Goal: Task Accomplishment & Management: Use online tool/utility

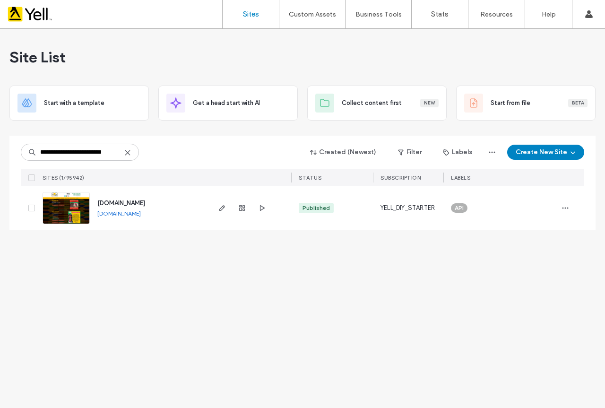
type input "**********"
click at [228, 209] on div at bounding box center [242, 208] width 51 height 44
click at [223, 210] on icon "button" at bounding box center [223, 208] width 8 height 8
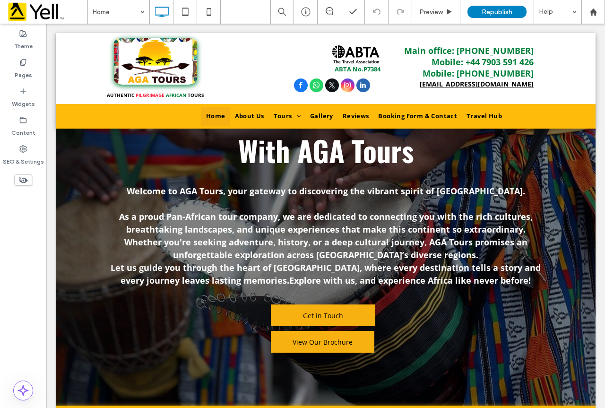
scroll to position [378, 0]
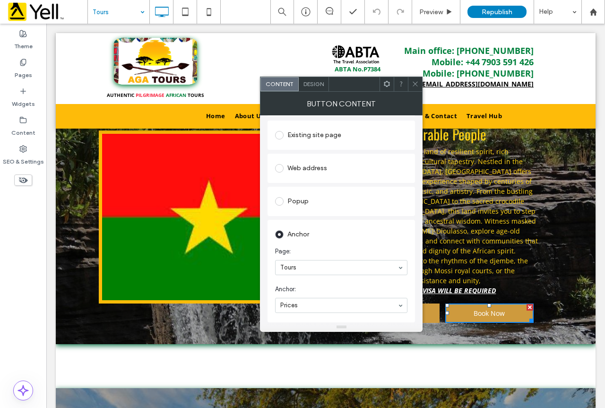
click at [310, 201] on div "Popup" at bounding box center [341, 201] width 132 height 15
click at [329, 162] on div "Web address" at bounding box center [341, 168] width 132 height 15
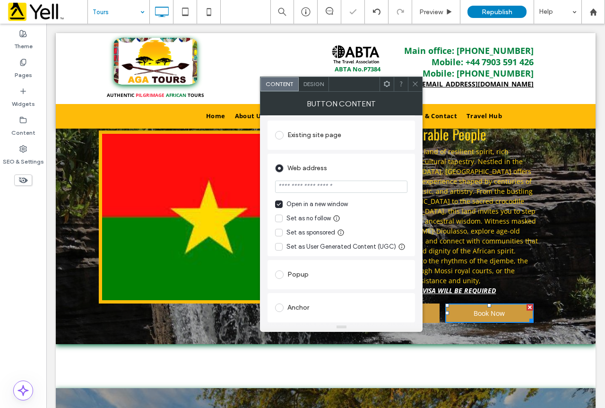
scroll to position [47, 0]
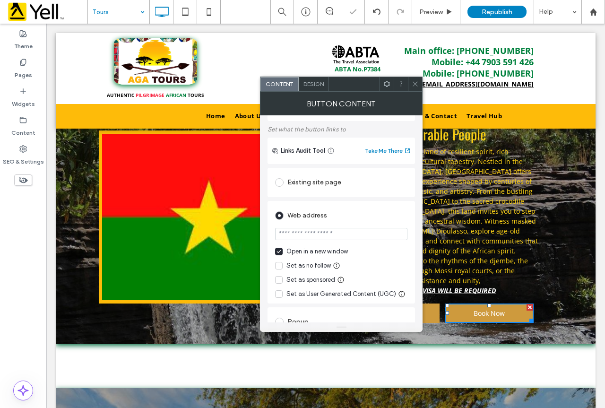
click at [335, 181] on div "Existing site page" at bounding box center [341, 182] width 132 height 15
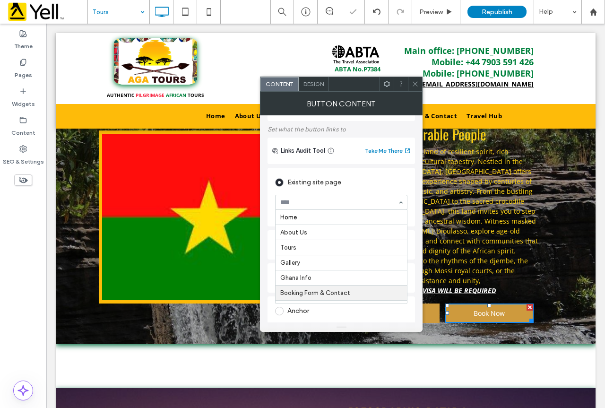
scroll to position [12, 0]
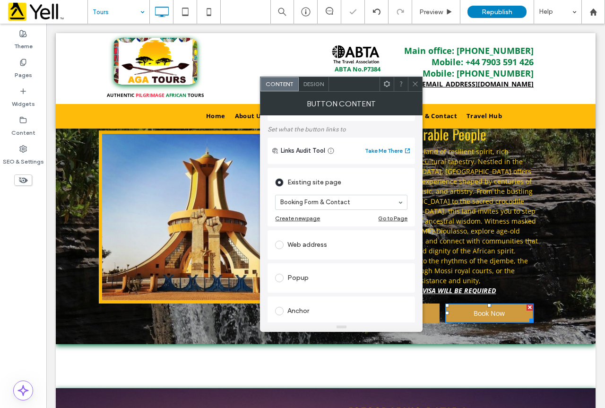
click at [418, 88] on span at bounding box center [415, 84] width 7 height 14
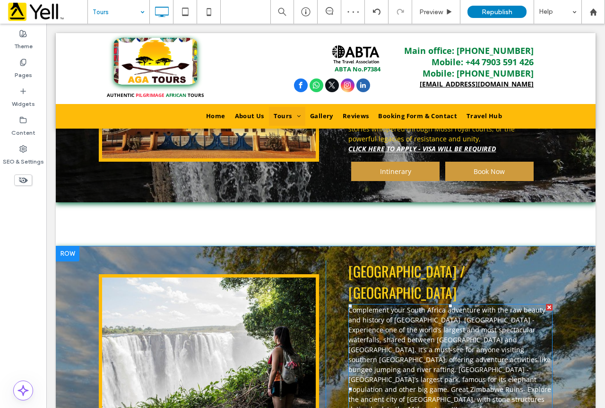
scroll to position [851, 0]
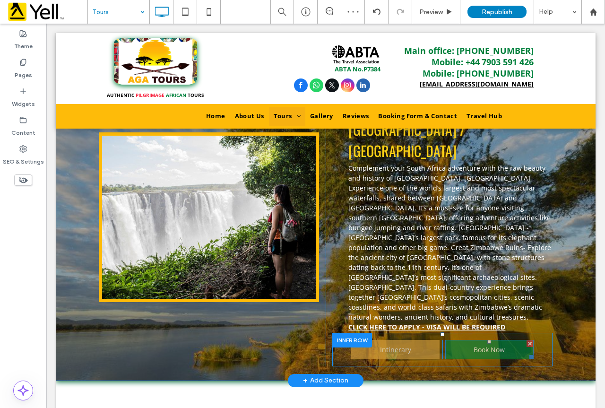
click at [464, 340] on link "Book Now" at bounding box center [490, 349] width 88 height 19
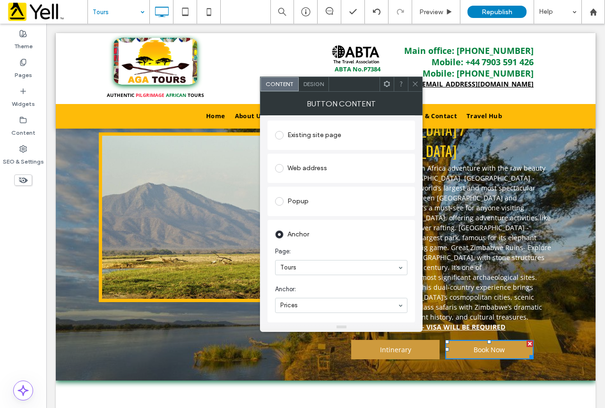
scroll to position [47, 0]
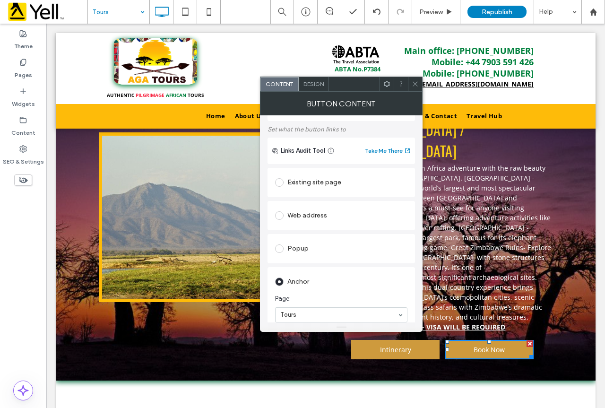
click at [316, 181] on div "Existing site page" at bounding box center [341, 182] width 132 height 15
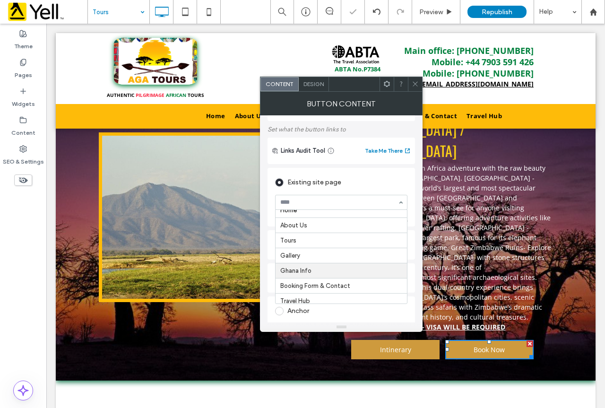
scroll to position [12, 0]
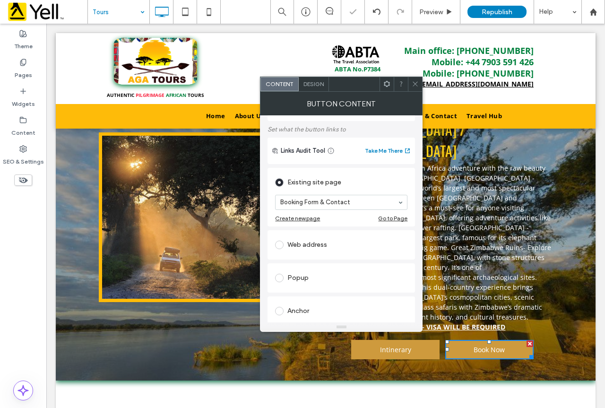
click at [413, 87] on icon at bounding box center [415, 83] width 7 height 7
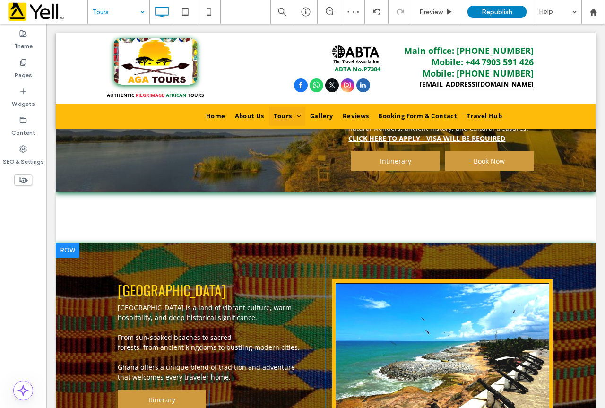
scroll to position [1041, 0]
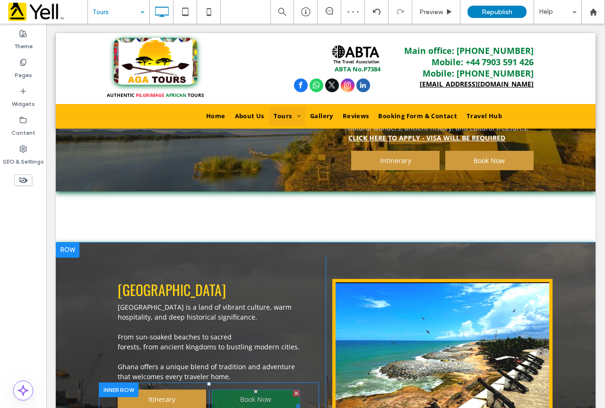
click at [239, 390] on span "Book Now" at bounding box center [256, 399] width 38 height 18
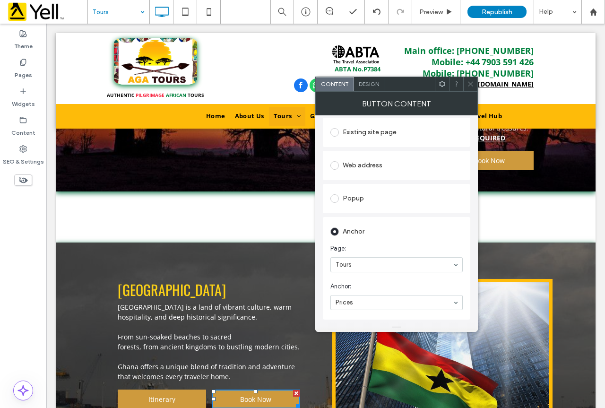
scroll to position [95, 0]
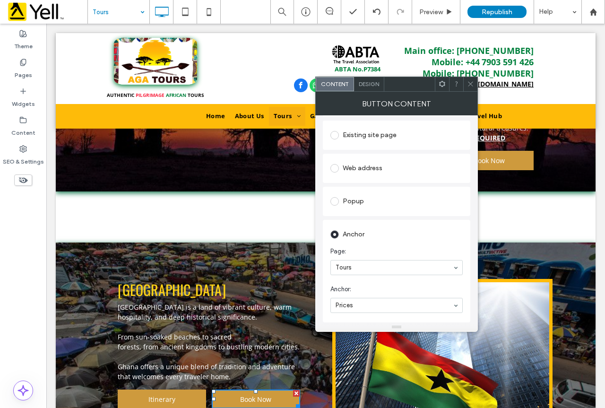
click at [395, 141] on div "Existing site page" at bounding box center [397, 135] width 132 height 15
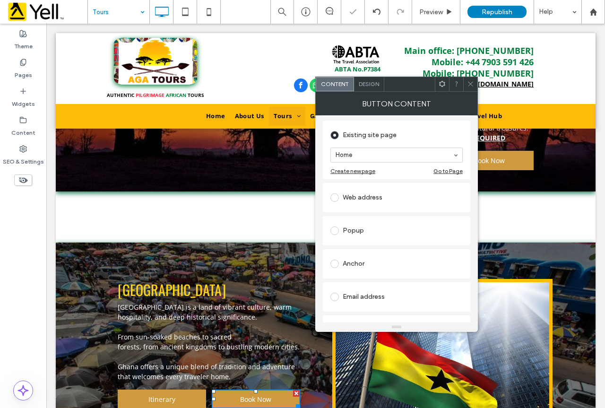
click at [381, 164] on section "Home" at bounding box center [397, 155] width 132 height 25
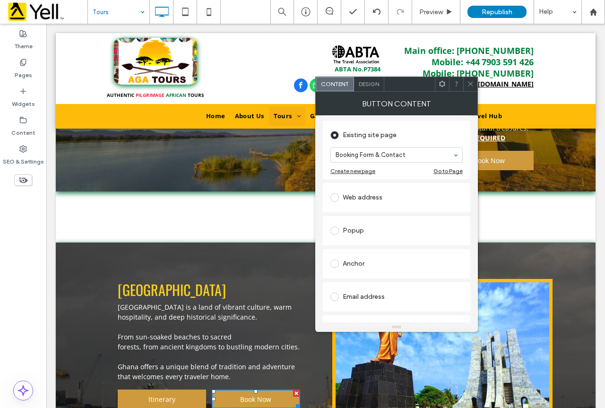
click at [472, 82] on icon at bounding box center [470, 83] width 7 height 7
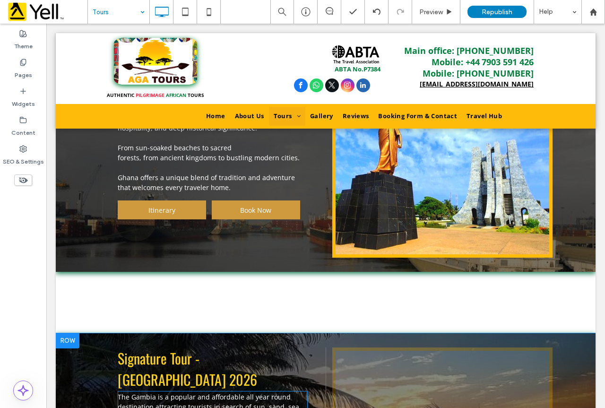
scroll to position [1372, 0]
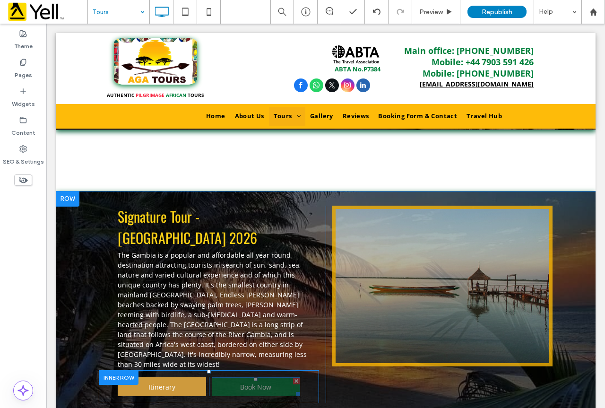
click at [243, 378] on span "Book Now" at bounding box center [256, 387] width 38 height 18
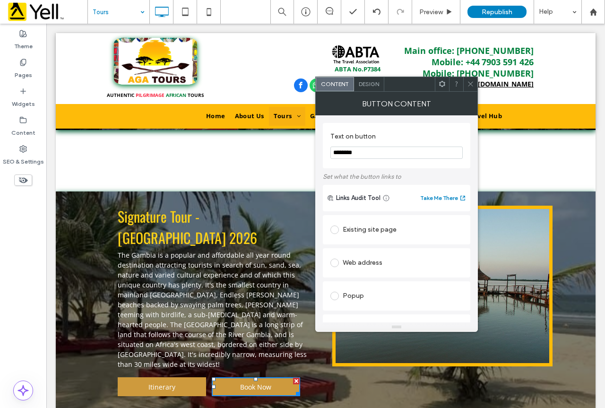
click at [414, 226] on div "Existing site page" at bounding box center [397, 229] width 132 height 15
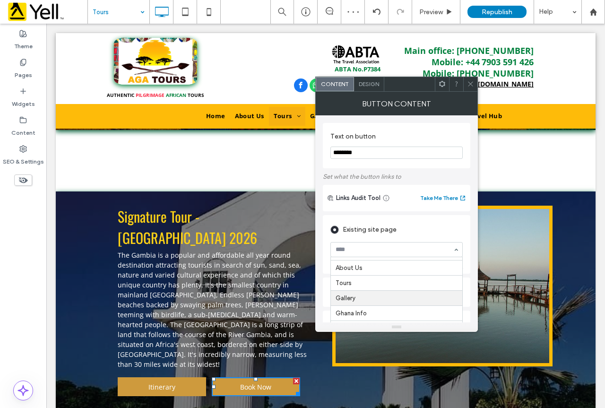
scroll to position [95, 0]
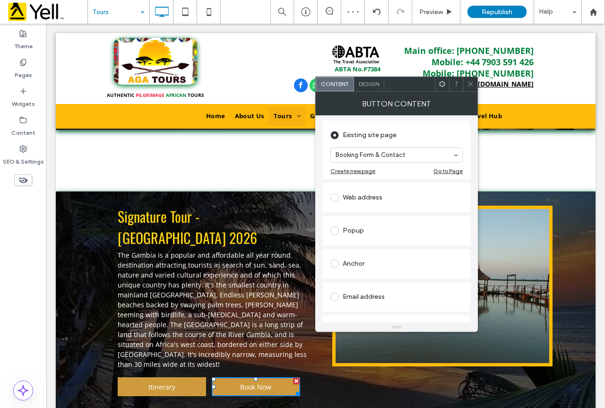
click at [470, 86] on icon at bounding box center [470, 83] width 7 height 7
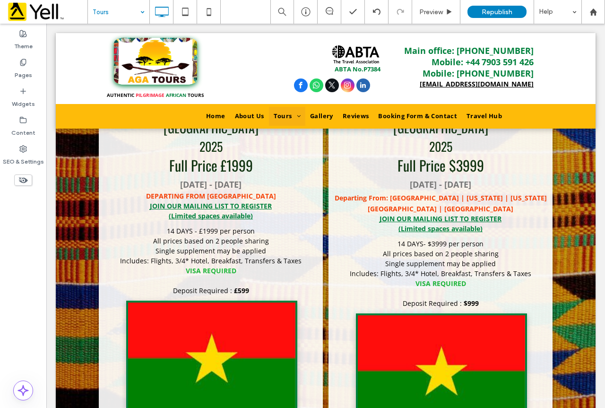
scroll to position [1892, 0]
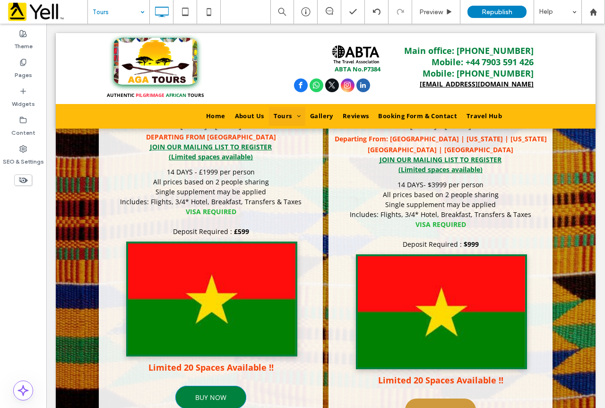
click at [208, 388] on span "BUY NOW" at bounding box center [210, 397] width 31 height 18
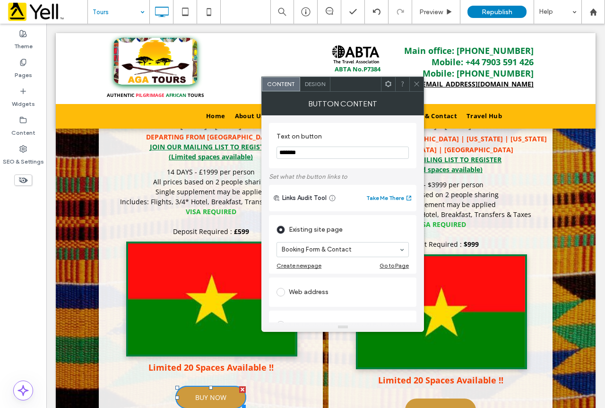
click at [418, 85] on use at bounding box center [417, 84] width 5 height 5
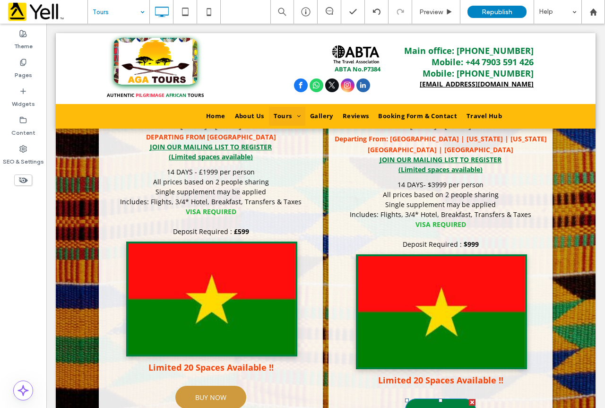
click at [434, 401] on span "BUY NOW" at bounding box center [440, 410] width 31 height 18
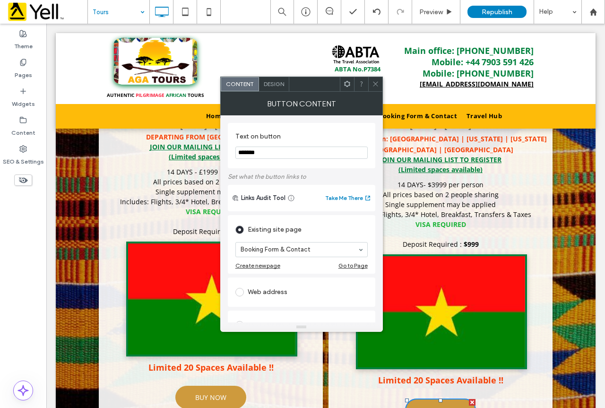
click at [375, 79] on span at bounding box center [375, 84] width 7 height 14
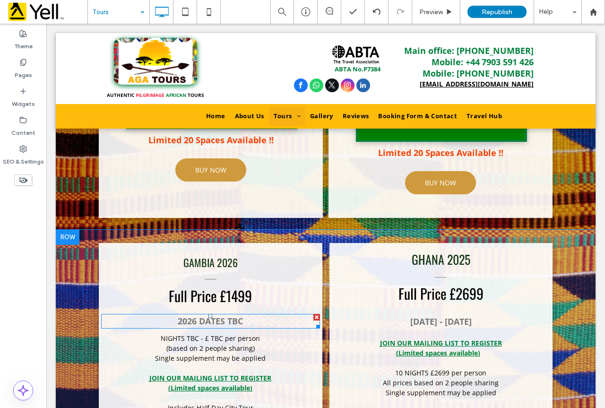
scroll to position [2176, 0]
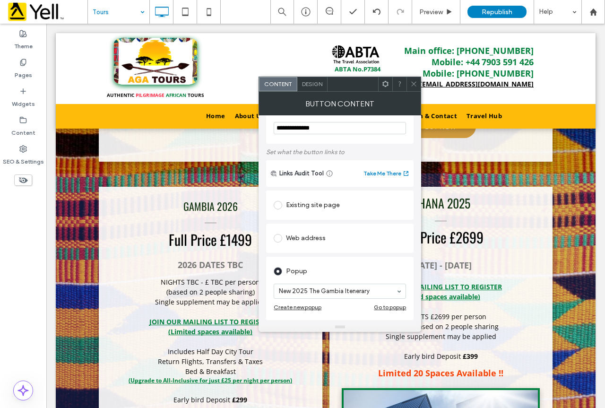
scroll to position [47, 0]
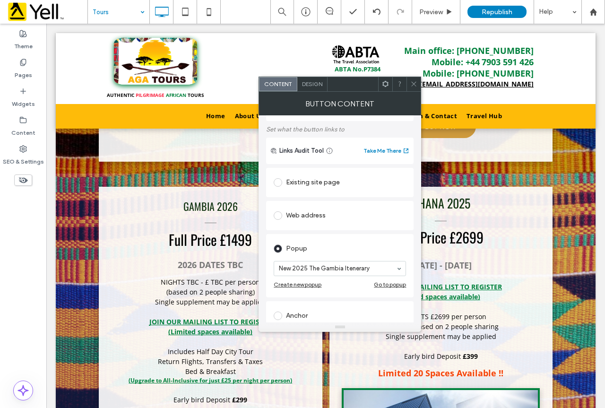
click at [412, 81] on icon at bounding box center [414, 83] width 7 height 7
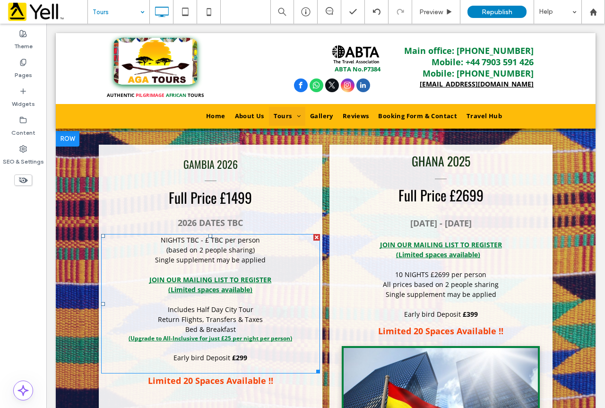
scroll to position [2223, 0]
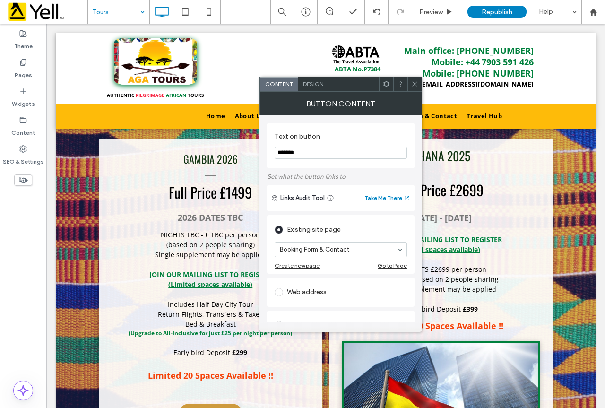
click at [418, 81] on icon at bounding box center [415, 83] width 7 height 7
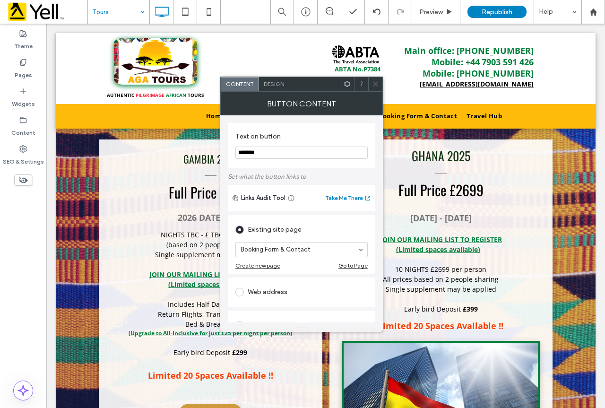
click at [377, 87] on icon at bounding box center [375, 83] width 7 height 7
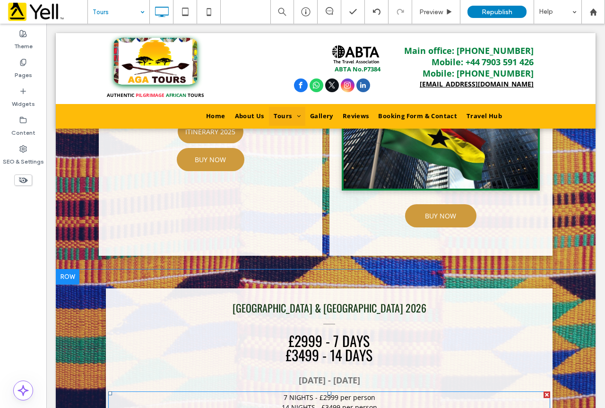
scroll to position [2696, 0]
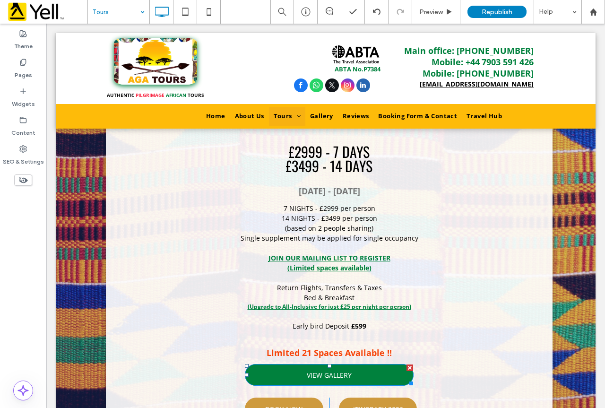
click at [324, 366] on span "VIEW GALLERY" at bounding box center [329, 375] width 45 height 18
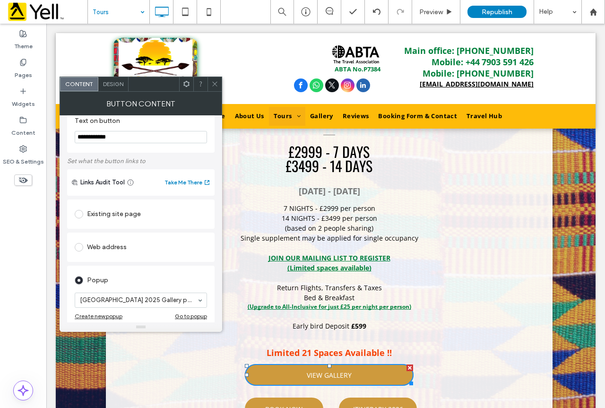
scroll to position [47, 0]
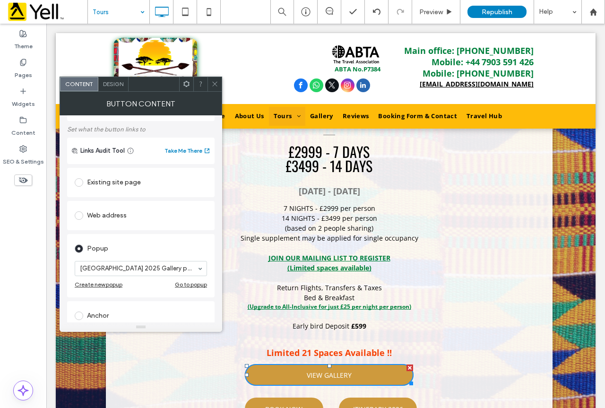
click at [214, 79] on span at bounding box center [214, 84] width 7 height 14
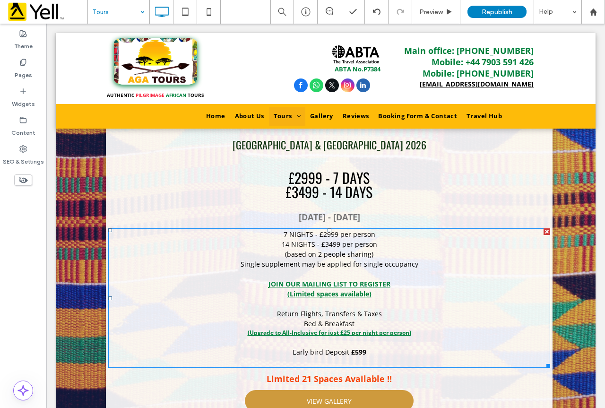
scroll to position [2696, 0]
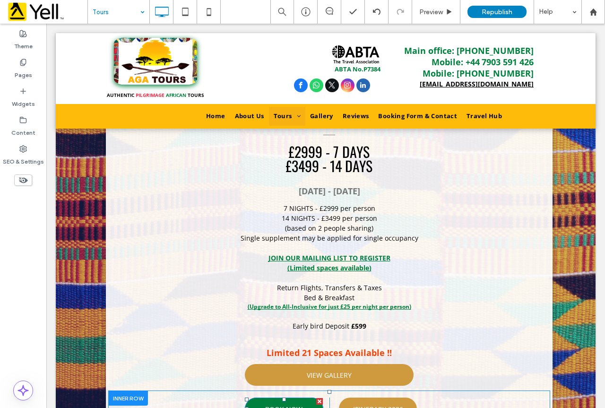
click at [295, 400] on span "BOOK NOW" at bounding box center [283, 409] width 37 height 18
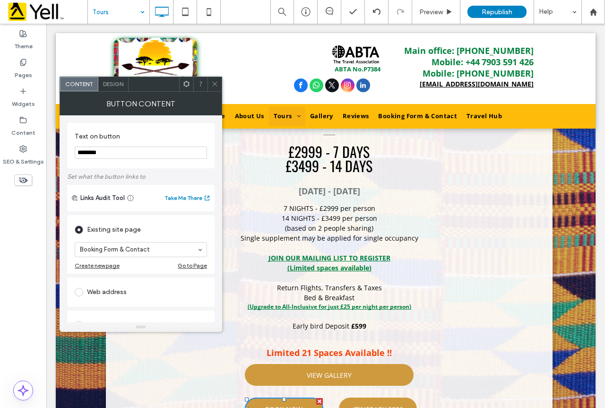
click at [217, 81] on icon at bounding box center [214, 83] width 7 height 7
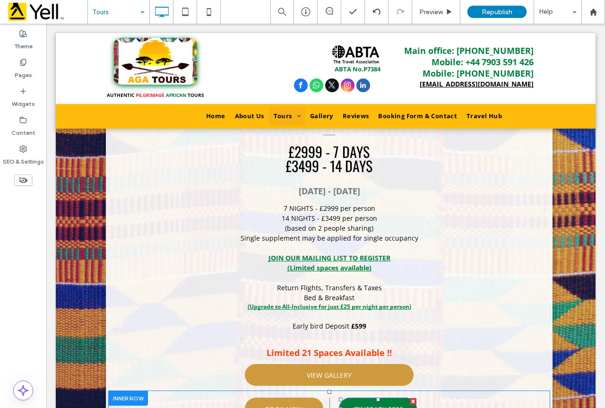
click at [356, 400] on span "ITINERARY 2026" at bounding box center [378, 409] width 50 height 18
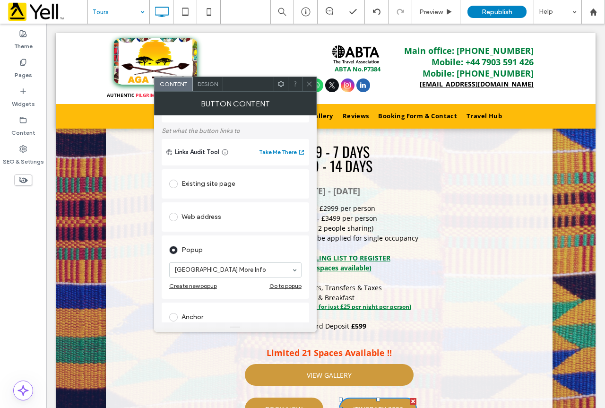
scroll to position [47, 0]
click at [305, 84] on div at bounding box center [309, 84] width 14 height 14
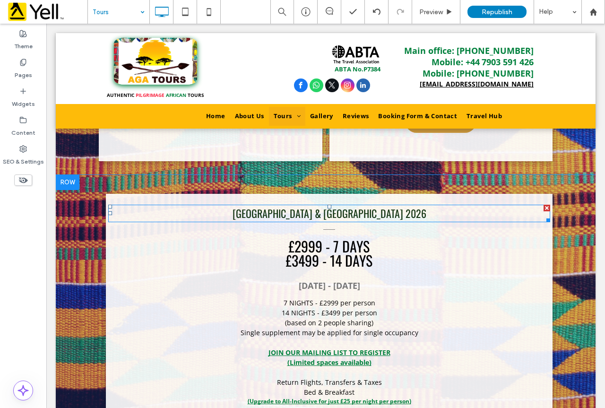
scroll to position [2838, 0]
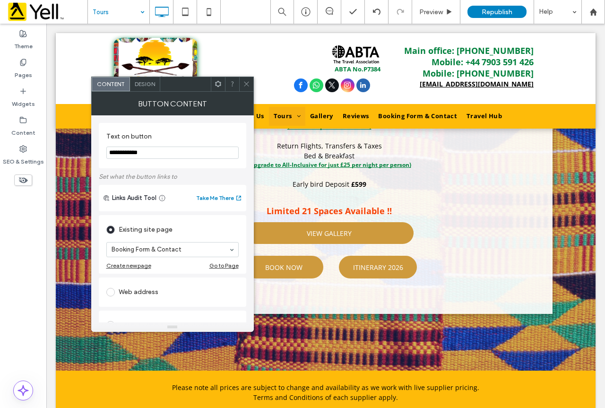
click at [245, 85] on icon at bounding box center [246, 83] width 7 height 7
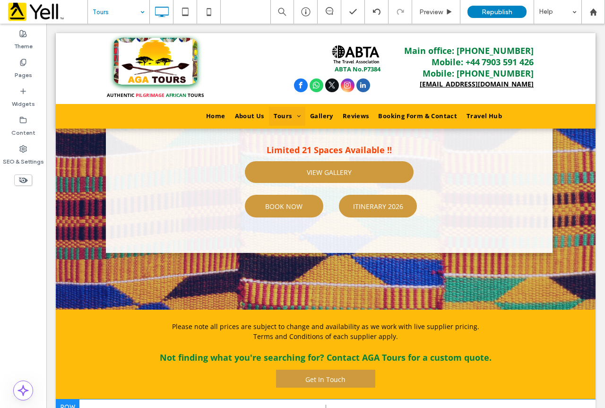
scroll to position [3027, 0]
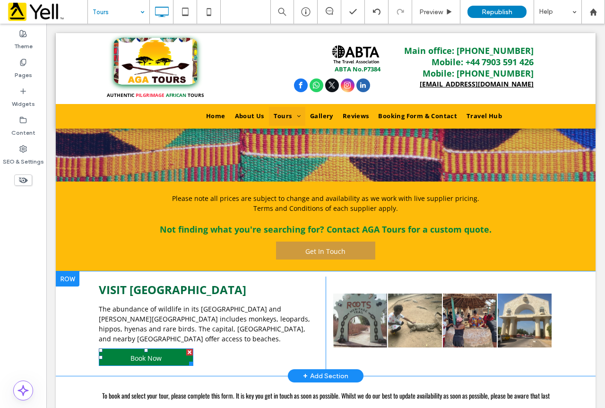
click at [172, 349] on link "Book Now" at bounding box center [146, 358] width 95 height 18
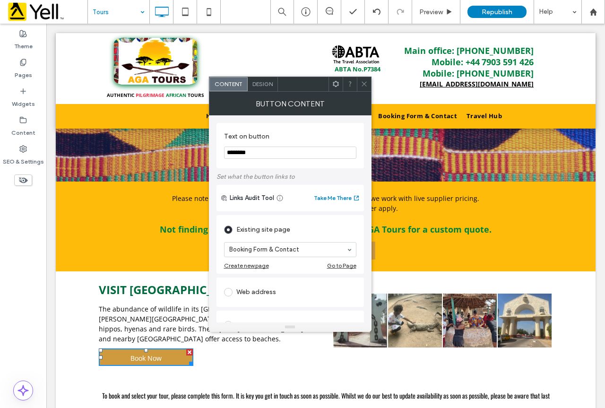
click at [363, 85] on use at bounding box center [364, 84] width 5 height 5
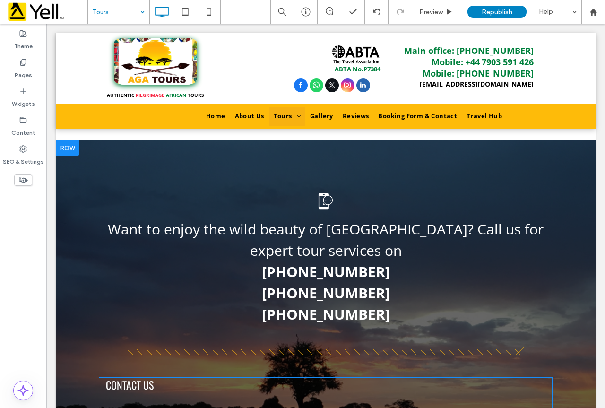
scroll to position [3879, 0]
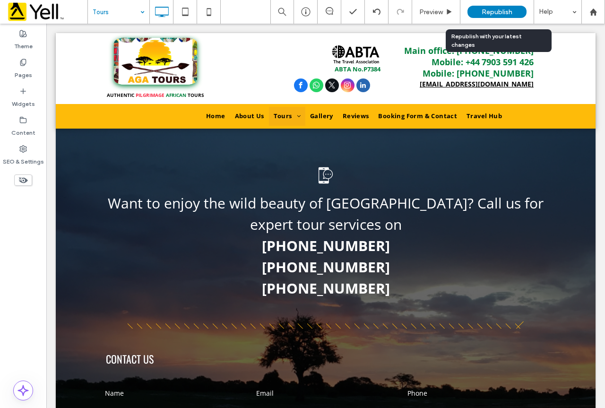
click at [485, 11] on span "Republish" at bounding box center [497, 12] width 31 height 8
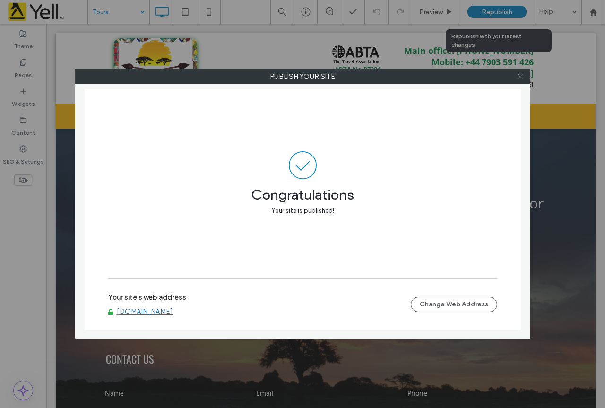
click at [519, 77] on icon at bounding box center [520, 76] width 7 height 7
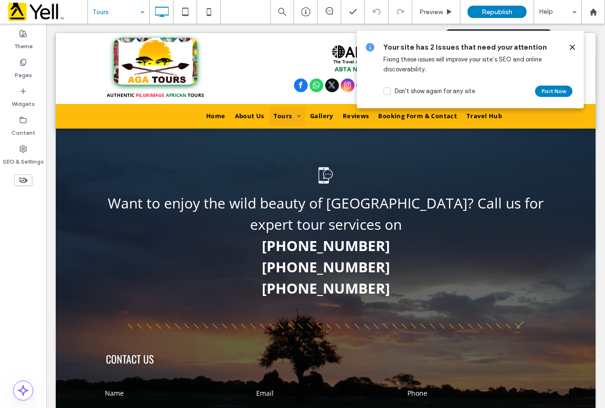
click at [575, 49] on use at bounding box center [572, 47] width 4 height 4
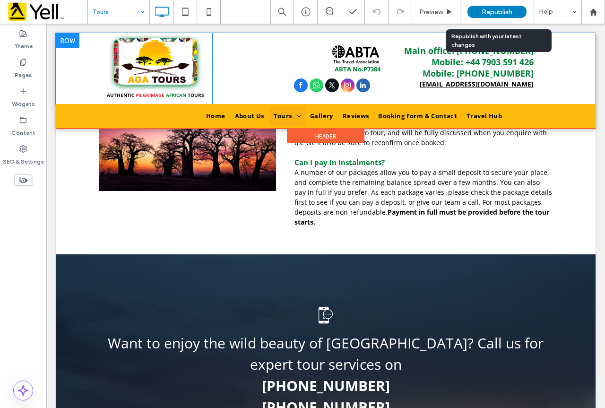
scroll to position [3737, 0]
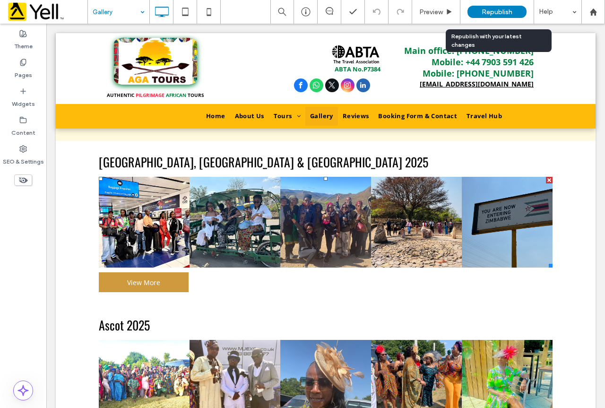
scroll to position [331, 0]
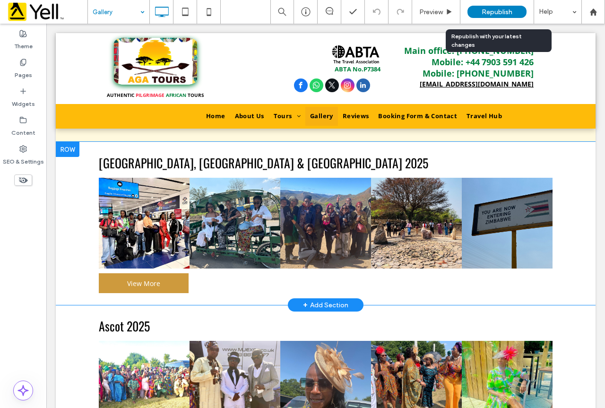
click at [71, 142] on div at bounding box center [68, 149] width 24 height 15
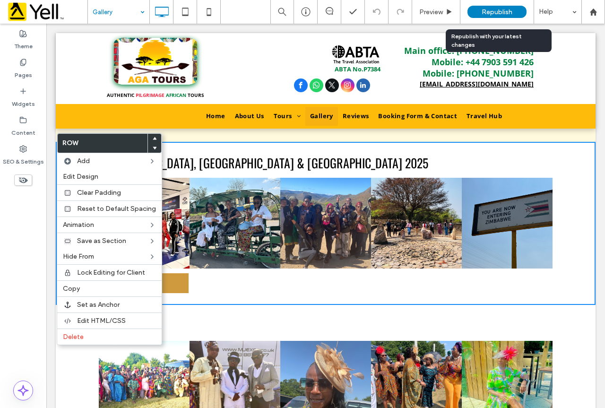
click at [208, 161] on font "[GEOGRAPHIC_DATA], [GEOGRAPHIC_DATA] & [GEOGRAPHIC_DATA] 2025" at bounding box center [264, 163] width 330 height 18
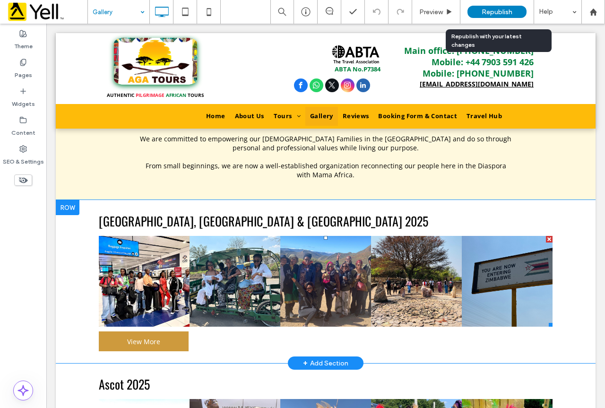
scroll to position [284, 0]
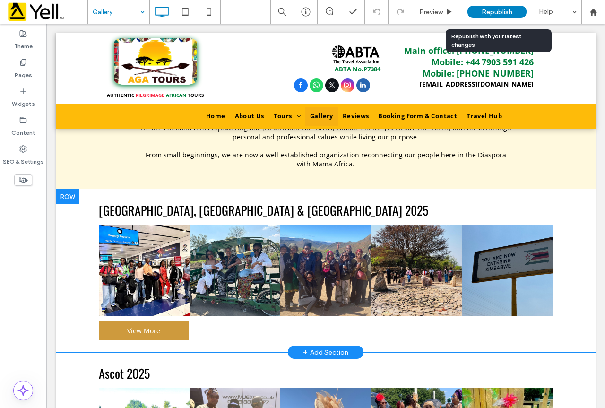
click at [70, 189] on div at bounding box center [68, 196] width 24 height 15
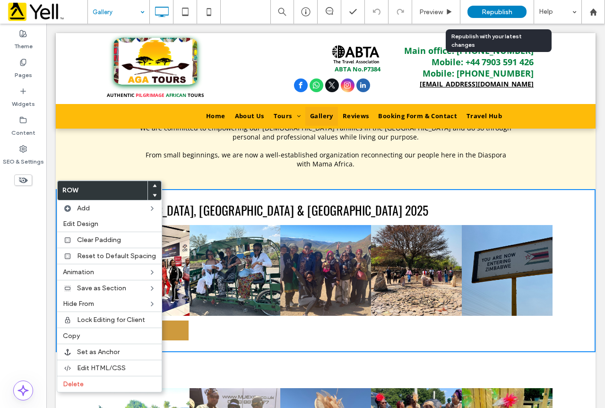
click at [258, 322] on div "[GEOGRAPHIC_DATA], [GEOGRAPHIC_DATA] & [GEOGRAPHIC_DATA] 2025 Button Button But…" at bounding box center [326, 270] width 454 height 149
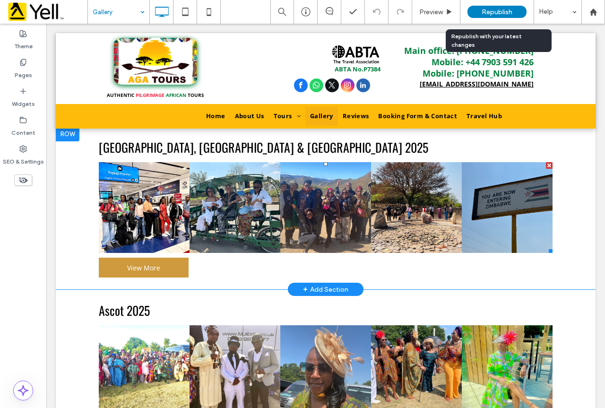
scroll to position [331, 0]
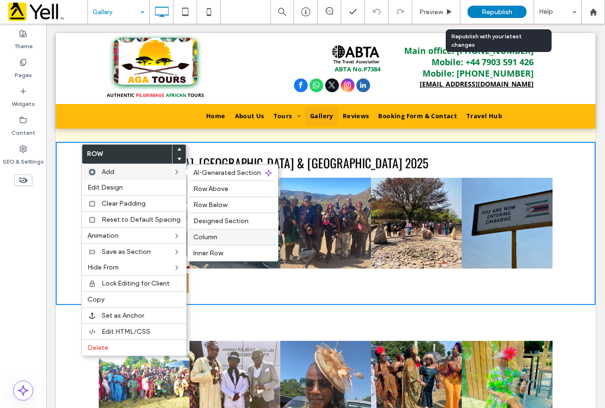
click at [219, 238] on label "Column" at bounding box center [232, 237] width 79 height 8
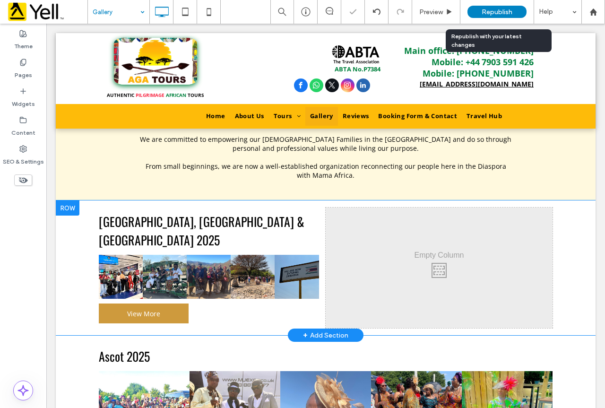
scroll to position [237, 0]
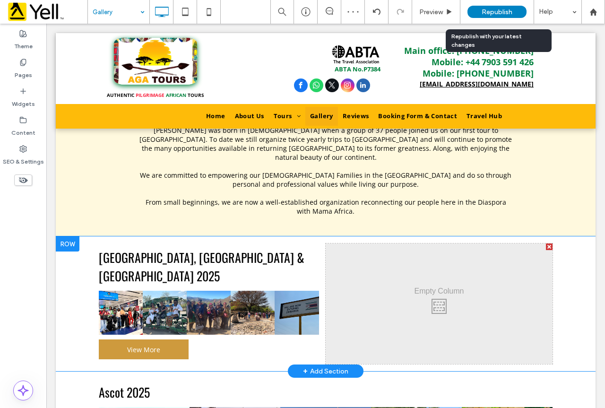
click at [546, 244] on div at bounding box center [549, 247] width 7 height 7
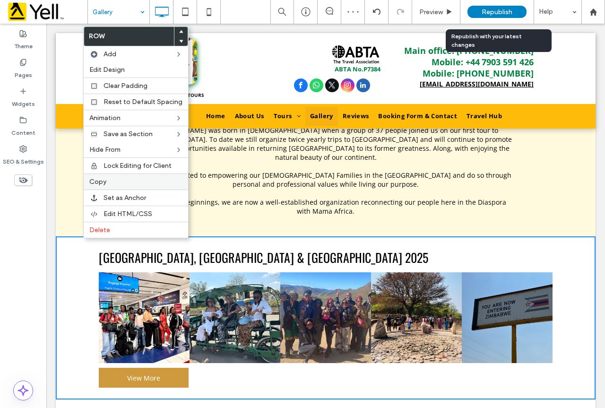
click at [121, 186] on div "Copy" at bounding box center [136, 182] width 105 height 16
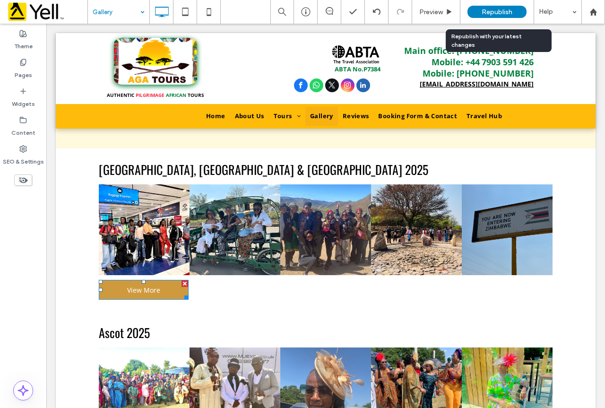
scroll to position [331, 0]
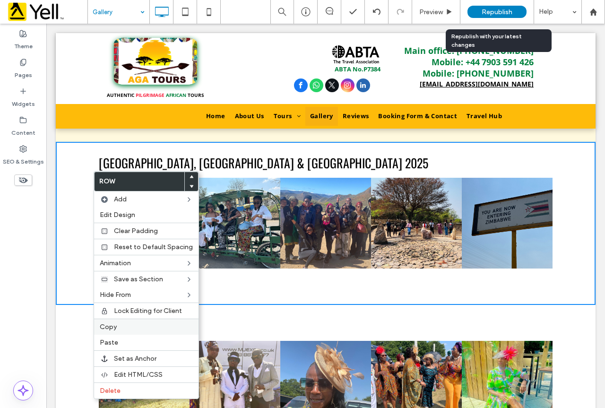
click at [128, 329] on label "Copy" at bounding box center [146, 327] width 93 height 8
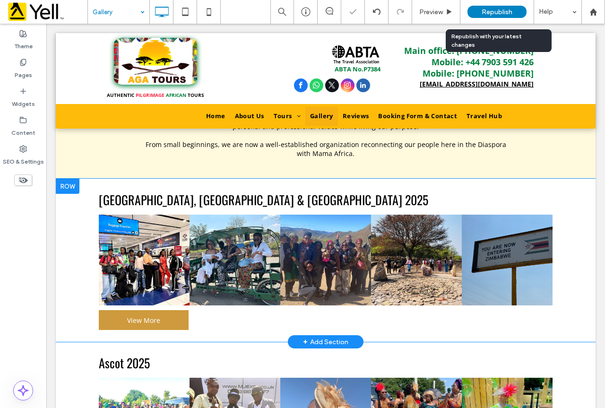
scroll to position [237, 0]
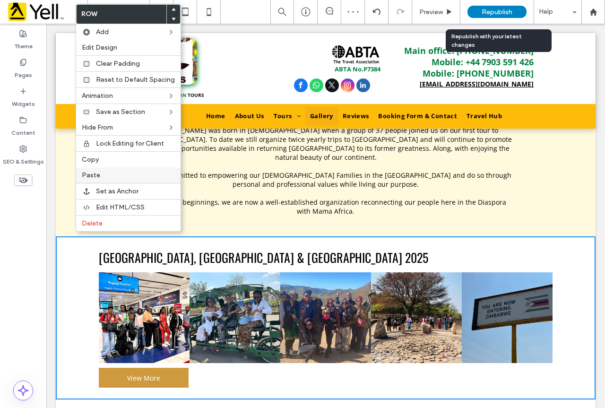
click at [129, 174] on label "Paste" at bounding box center [128, 175] width 93 height 8
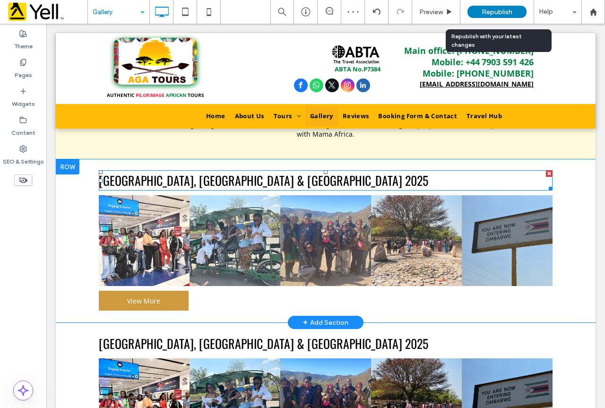
scroll to position [331, 0]
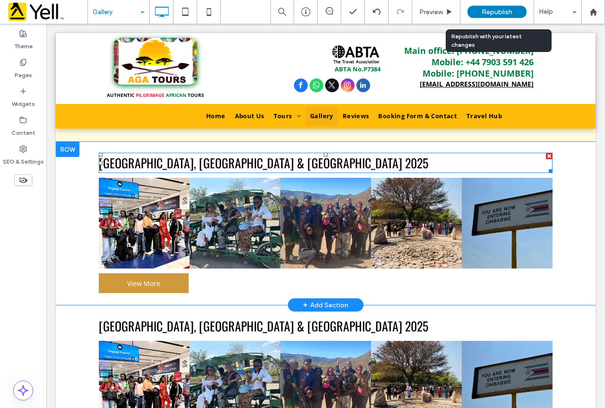
click at [208, 154] on font "[GEOGRAPHIC_DATA], [GEOGRAPHIC_DATA] & [GEOGRAPHIC_DATA] 2025" at bounding box center [264, 163] width 330 height 18
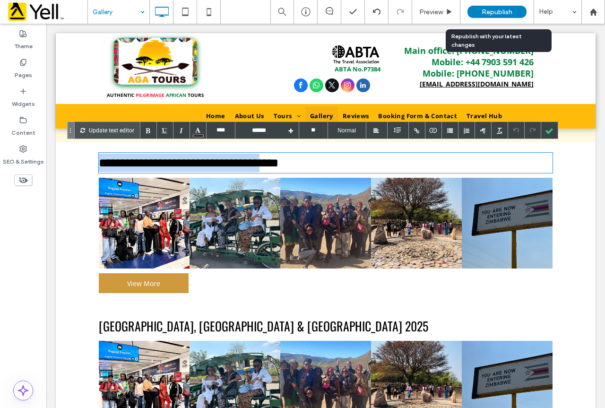
drag, startPoint x: 257, startPoint y: 155, endPoint x: 89, endPoint y: 158, distance: 168.4
click at [89, 158] on div "**********" at bounding box center [326, 223] width 540 height 163
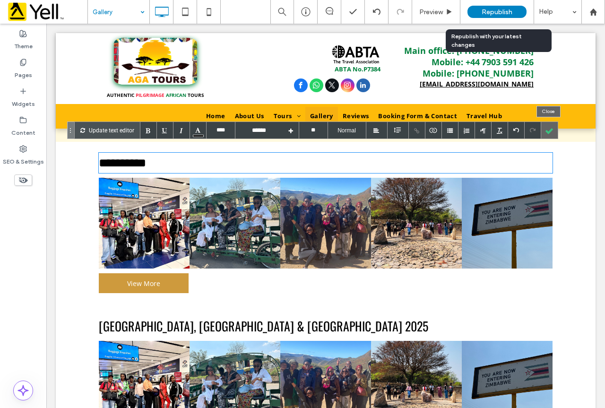
click at [554, 135] on div at bounding box center [550, 130] width 17 height 17
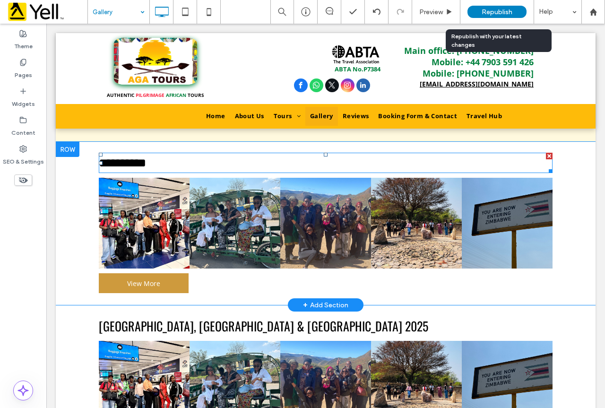
click at [120, 158] on font "**********" at bounding box center [122, 163] width 47 height 12
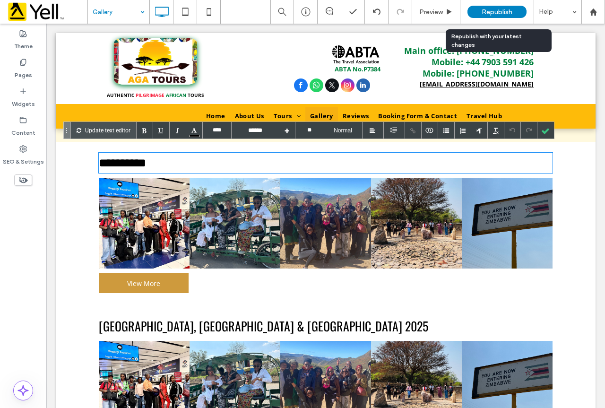
click at [124, 157] on font "**********" at bounding box center [122, 163] width 47 height 12
click at [123, 157] on font "**********" at bounding box center [122, 163] width 47 height 12
click at [547, 131] on div at bounding box center [546, 130] width 17 height 17
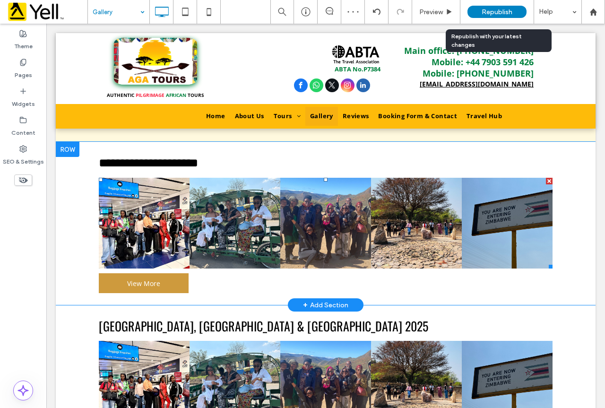
click at [171, 211] on link at bounding box center [144, 223] width 91 height 91
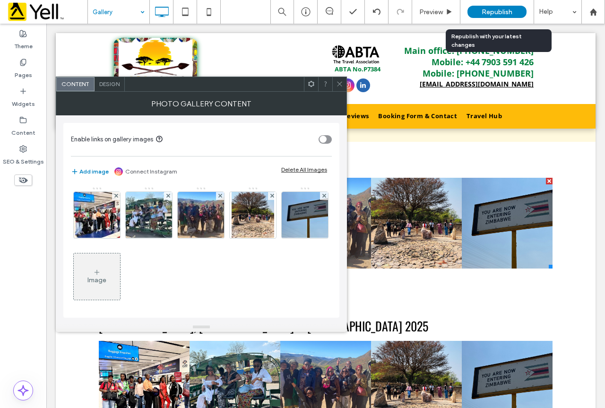
click at [339, 87] on icon at bounding box center [339, 83] width 7 height 7
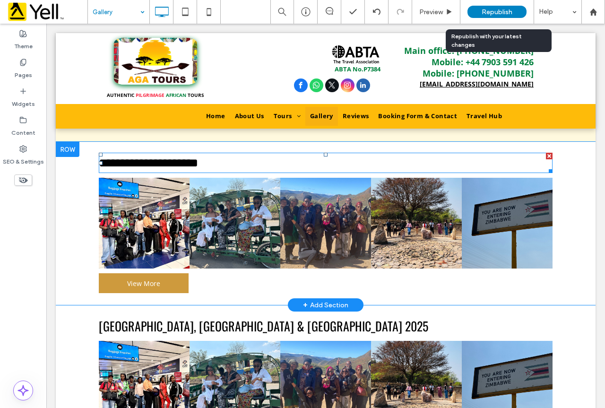
click at [174, 157] on font "**********" at bounding box center [148, 163] width 99 height 12
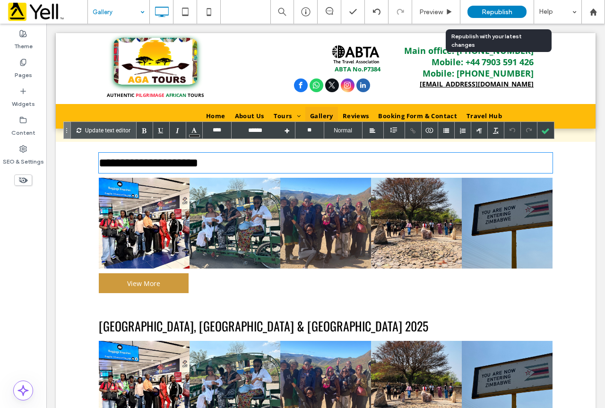
click at [157, 157] on font "**********" at bounding box center [148, 163] width 99 height 12
click at [538, 132] on div at bounding box center [546, 130] width 17 height 17
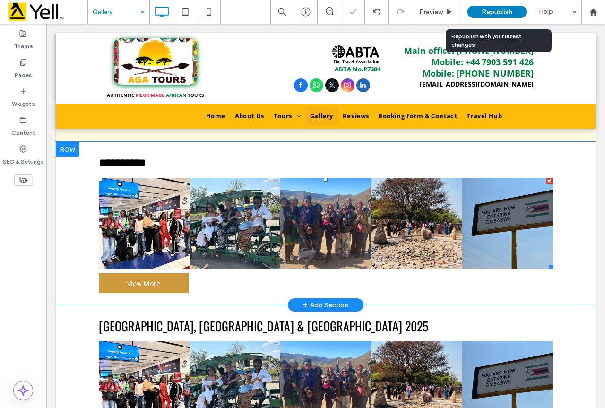
click at [163, 226] on link at bounding box center [144, 223] width 91 height 91
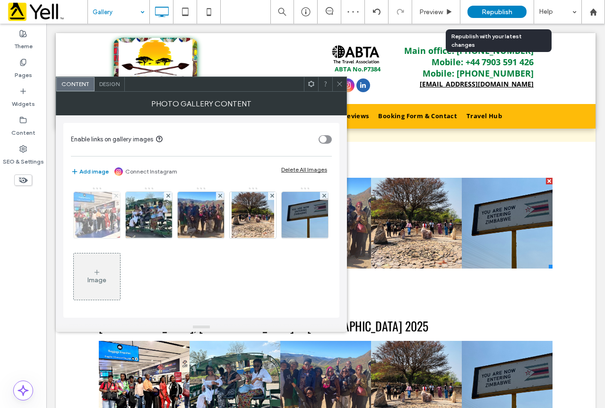
click at [116, 198] on span at bounding box center [116, 196] width 4 height 8
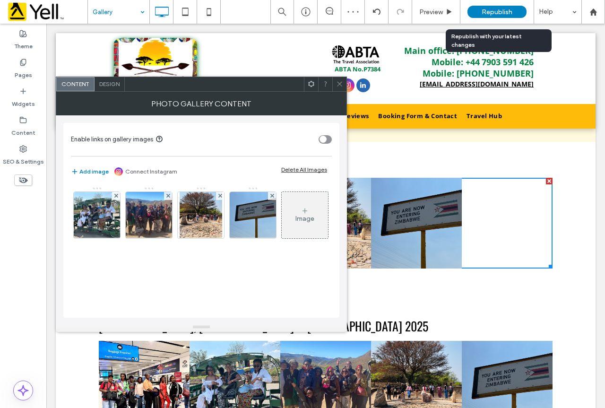
click at [116, 198] on span at bounding box center [116, 196] width 4 height 8
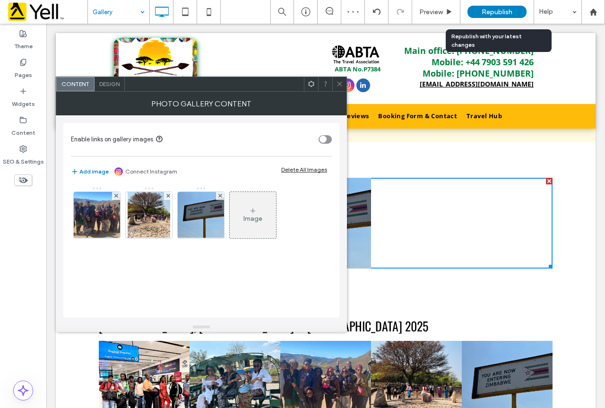
click at [116, 198] on span at bounding box center [116, 196] width 4 height 8
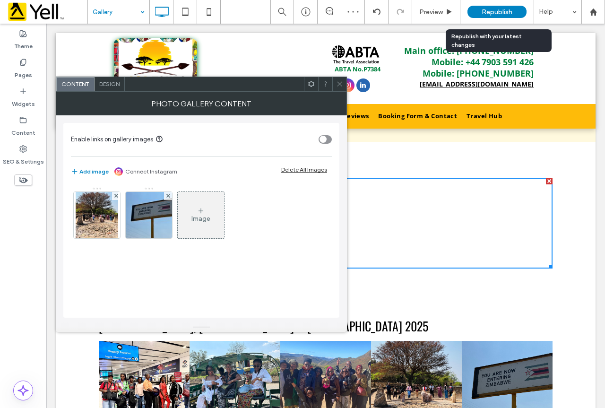
click at [116, 198] on span at bounding box center [116, 196] width 4 height 8
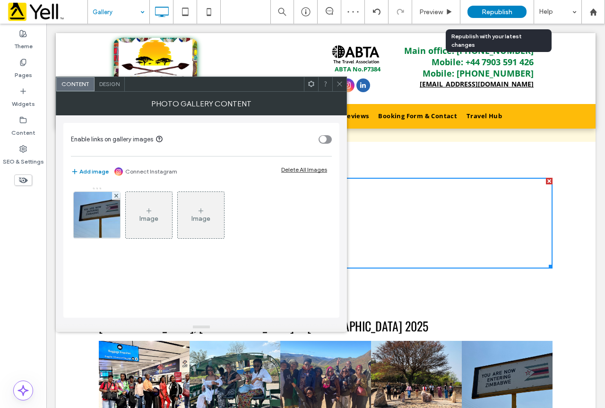
click at [116, 198] on span at bounding box center [116, 196] width 4 height 8
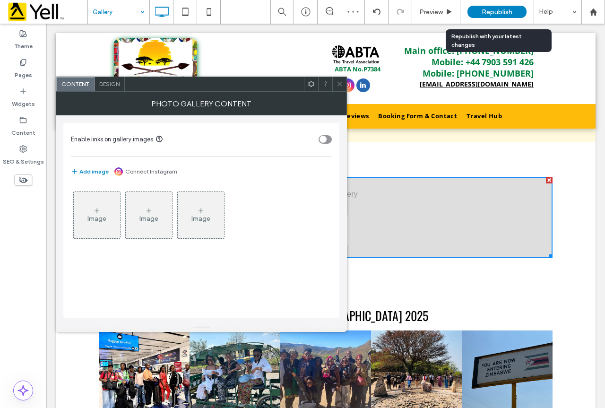
click at [109, 217] on div "Image" at bounding box center [97, 215] width 46 height 44
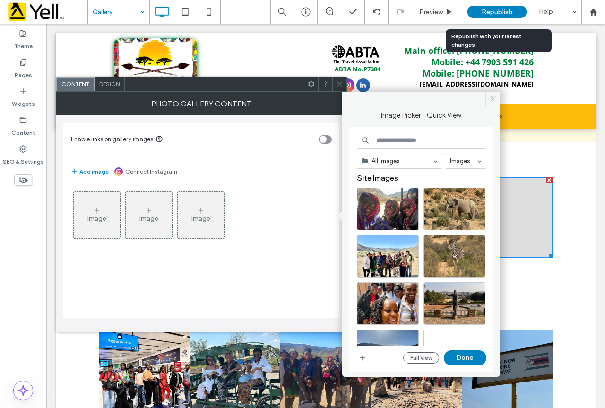
click at [497, 98] on icon at bounding box center [493, 98] width 7 height 7
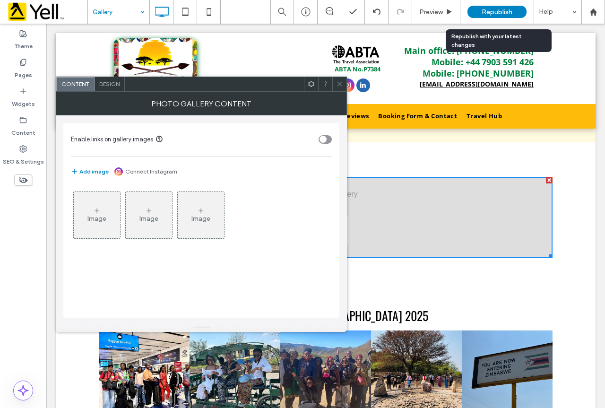
click at [341, 89] on span at bounding box center [339, 84] width 7 height 14
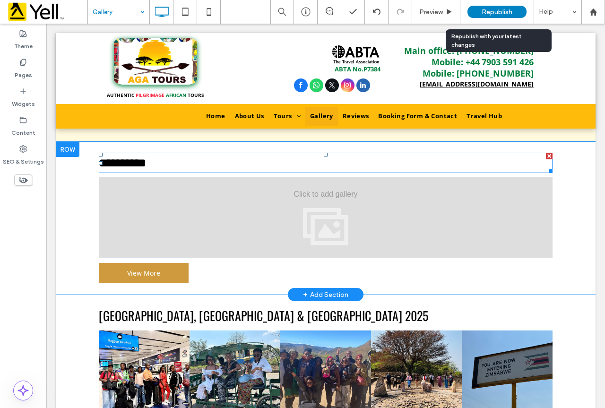
click at [153, 159] on div "**********" at bounding box center [326, 163] width 454 height 18
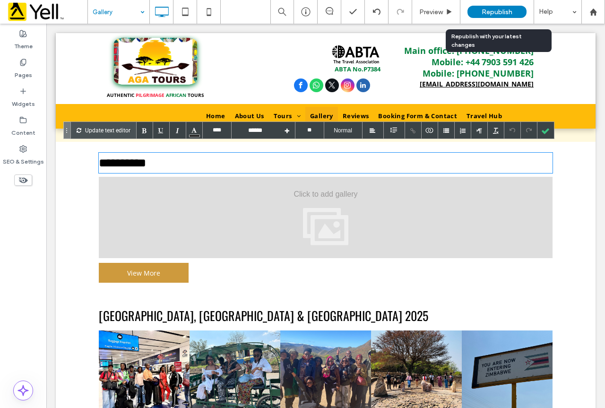
click at [126, 157] on font "**********" at bounding box center [122, 163] width 47 height 12
click at [123, 157] on font "**********" at bounding box center [122, 163] width 47 height 12
click at [120, 157] on font "**********" at bounding box center [122, 163] width 47 height 12
type input "*******"
click at [224, 236] on div at bounding box center [326, 217] width 454 height 81
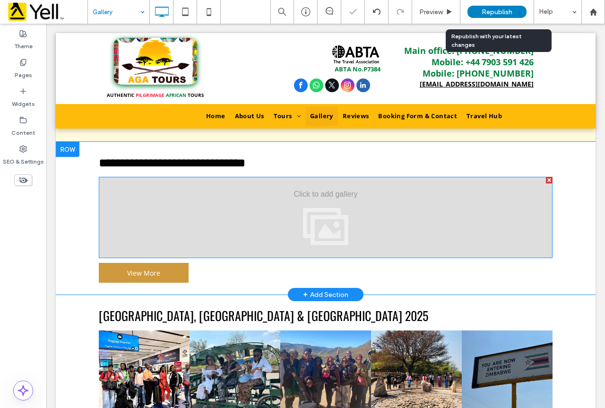
click at [254, 219] on div at bounding box center [326, 217] width 454 height 81
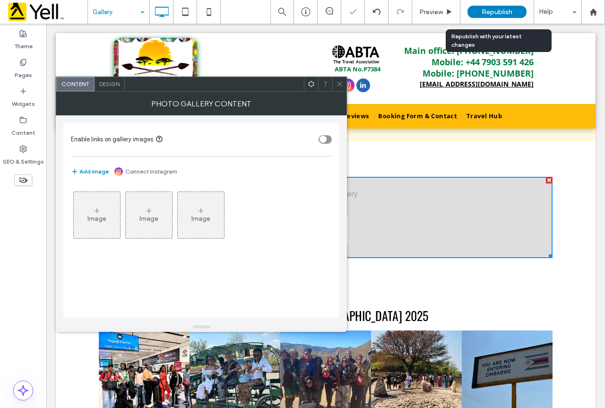
click at [102, 214] on div "Image" at bounding box center [97, 215] width 46 height 44
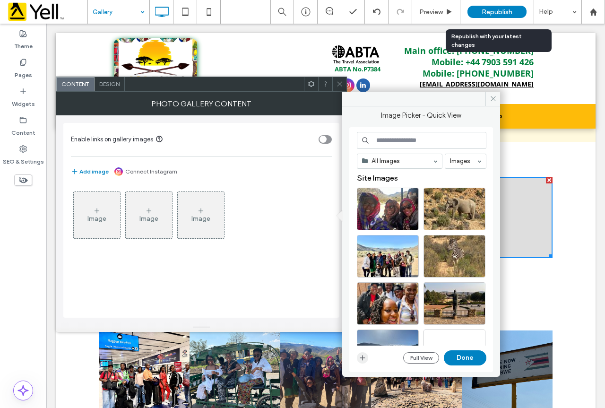
click at [362, 356] on icon "button" at bounding box center [363, 358] width 8 height 8
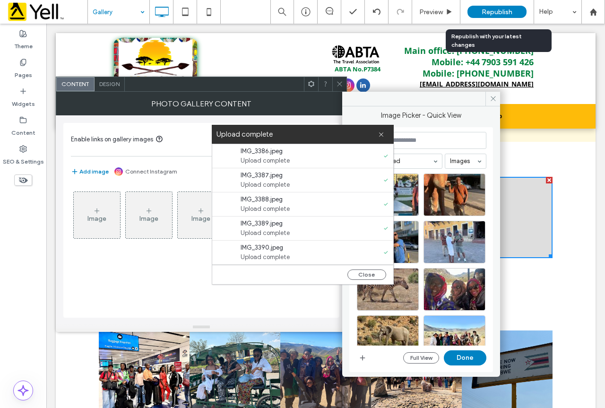
click at [381, 136] on icon at bounding box center [381, 134] width 6 height 6
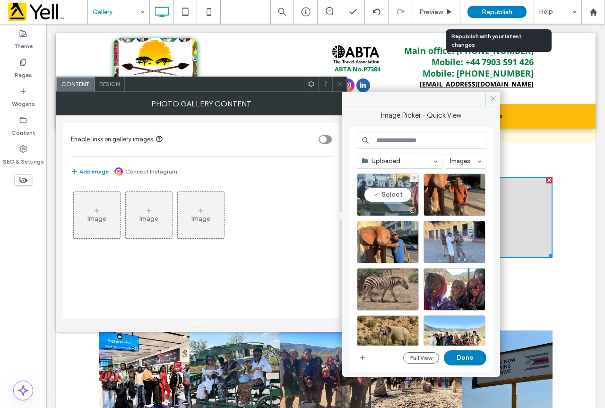
click at [388, 190] on div "Select" at bounding box center [388, 195] width 62 height 43
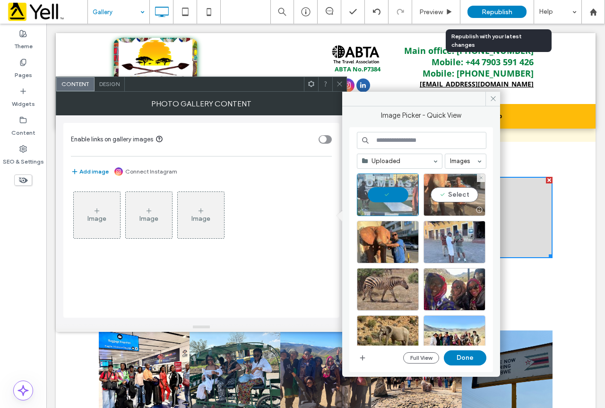
click at [450, 193] on div "Select" at bounding box center [455, 195] width 62 height 43
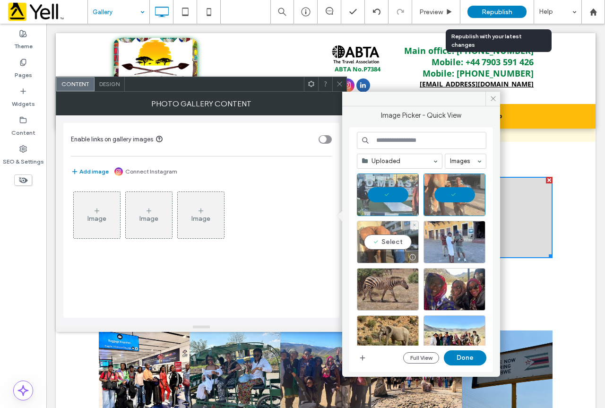
click at [383, 238] on div "Select" at bounding box center [388, 242] width 62 height 43
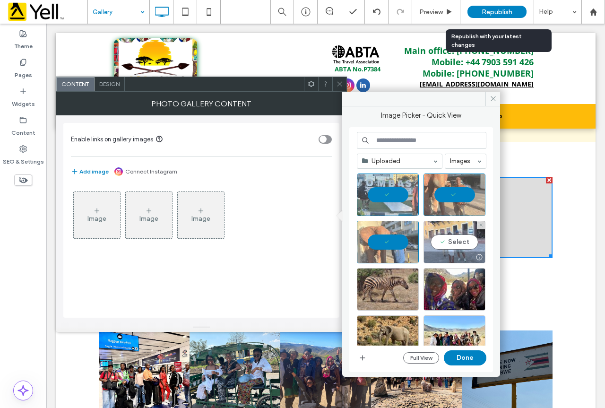
click at [441, 237] on div "Select" at bounding box center [455, 242] width 62 height 43
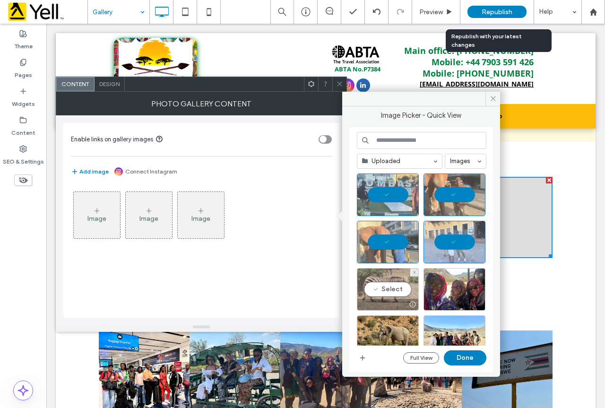
click at [396, 273] on div "Select" at bounding box center [388, 289] width 62 height 43
click at [473, 362] on button "Done" at bounding box center [465, 357] width 43 height 15
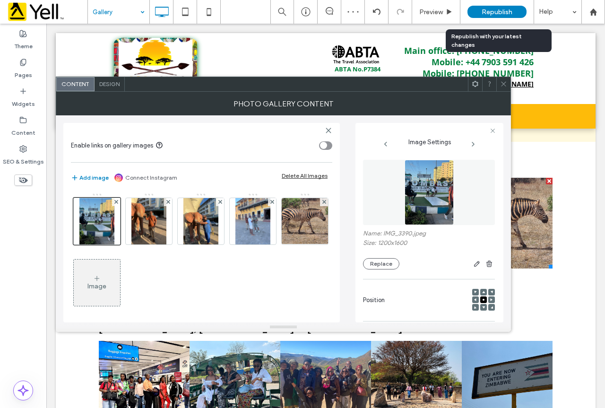
click at [508, 84] on div at bounding box center [504, 84] width 14 height 14
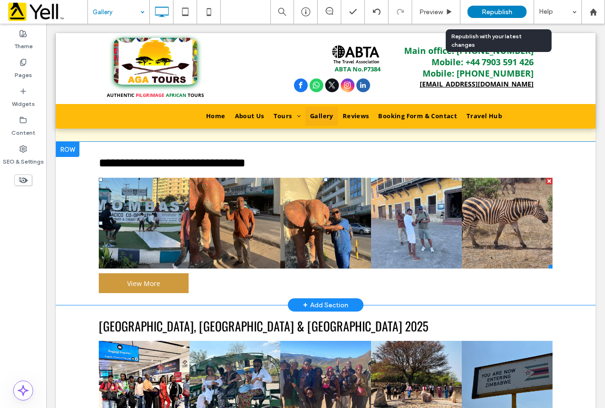
click at [280, 227] on link at bounding box center [325, 223] width 91 height 91
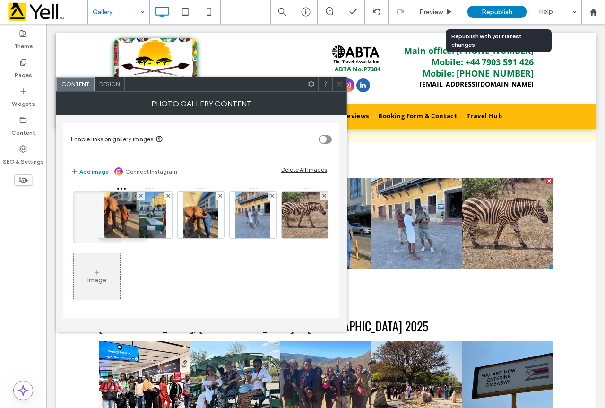
drag, startPoint x: 144, startPoint y: 224, endPoint x: 138, endPoint y: 224, distance: 6.1
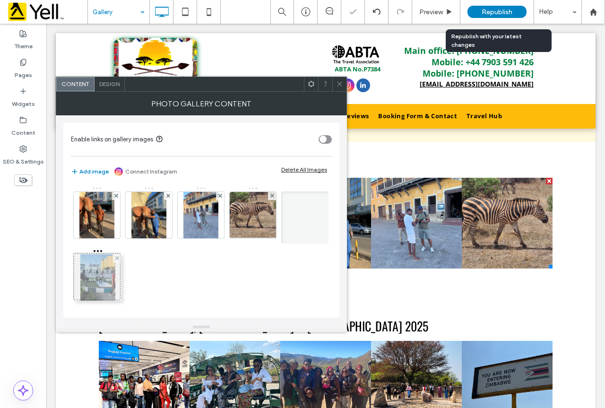
drag, startPoint x: 152, startPoint y: 218, endPoint x: 98, endPoint y: 280, distance: 82.2
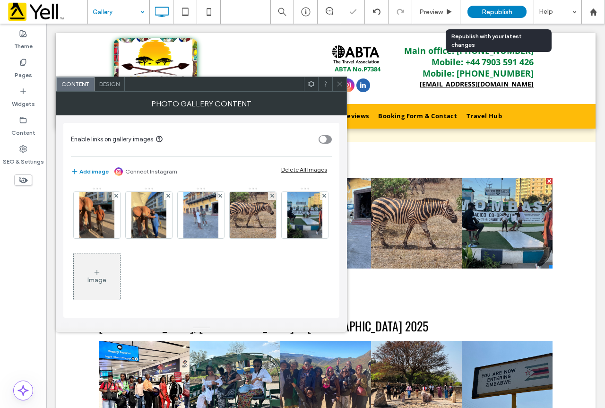
click at [331, 90] on div at bounding box center [325, 84] width 14 height 14
click at [335, 84] on div at bounding box center [340, 84] width 14 height 14
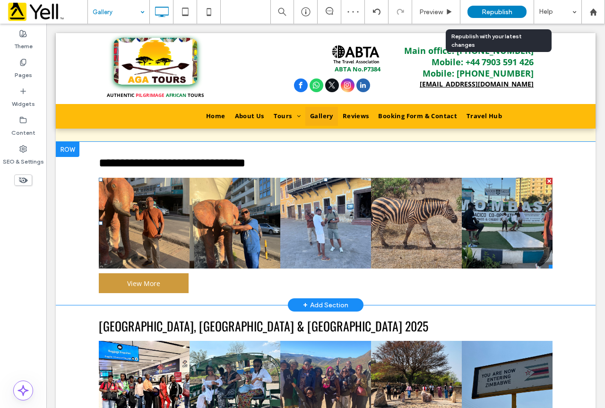
click at [264, 188] on link at bounding box center [235, 223] width 91 height 91
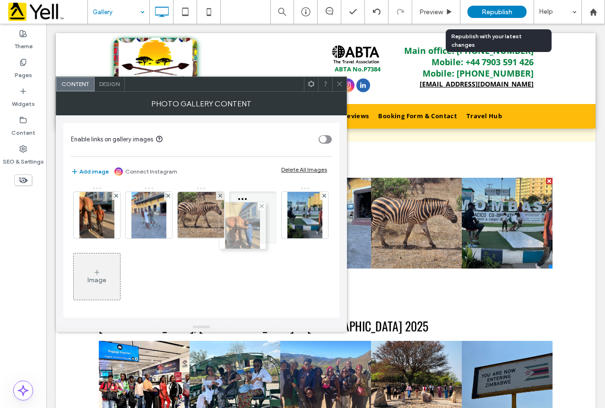
drag, startPoint x: 157, startPoint y: 218, endPoint x: 248, endPoint y: 228, distance: 91.9
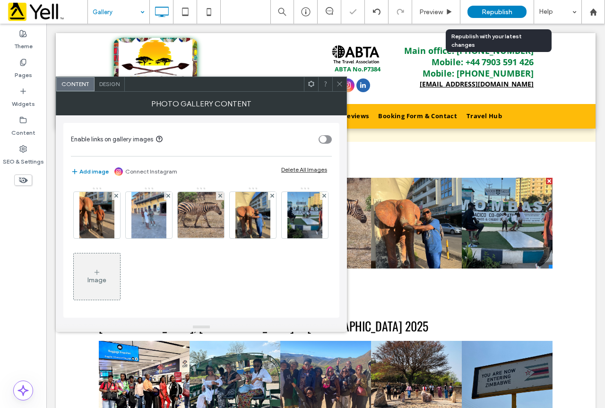
click at [341, 84] on icon at bounding box center [339, 83] width 7 height 7
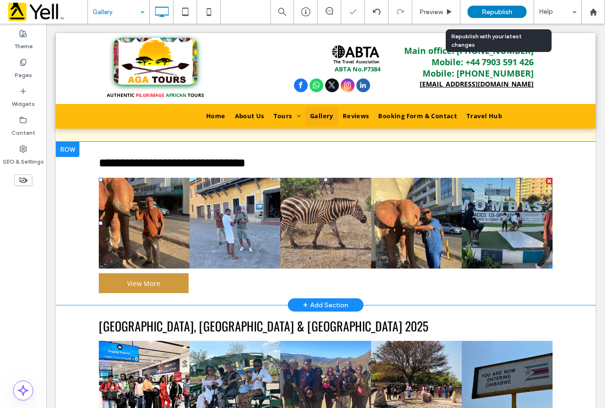
click at [245, 221] on link at bounding box center [235, 223] width 91 height 91
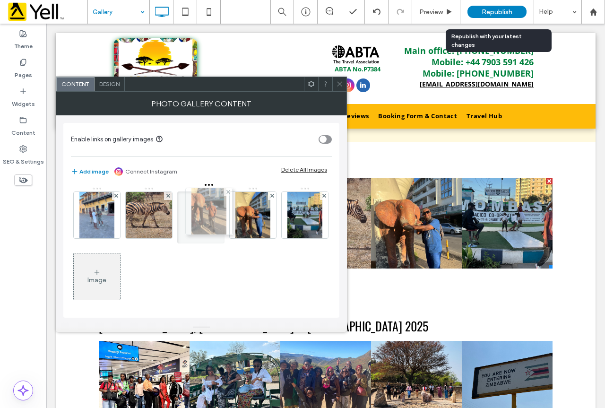
drag, startPoint x: 109, startPoint y: 218, endPoint x: 219, endPoint y: 214, distance: 109.8
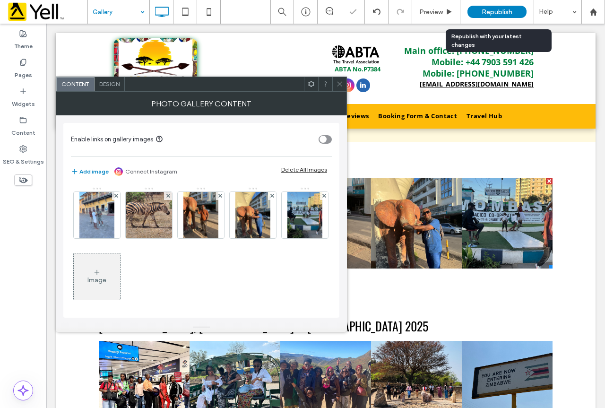
click at [335, 83] on div at bounding box center [340, 84] width 14 height 14
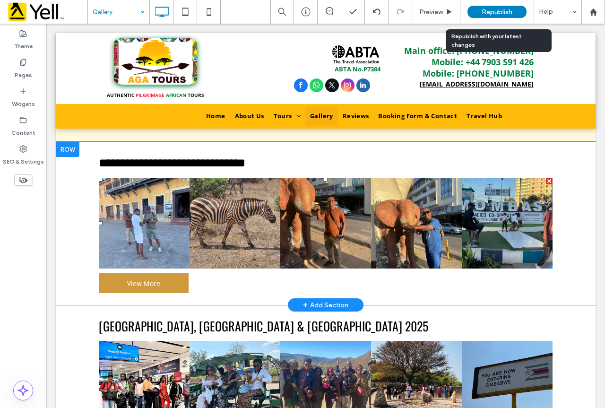
click at [274, 212] on link at bounding box center [235, 223] width 91 height 91
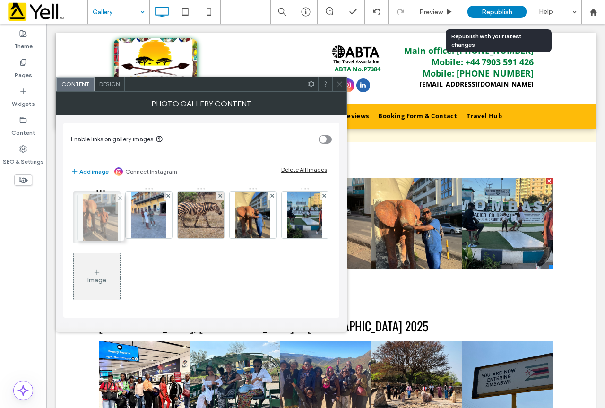
drag, startPoint x: 192, startPoint y: 219, endPoint x: 89, endPoint y: 222, distance: 102.7
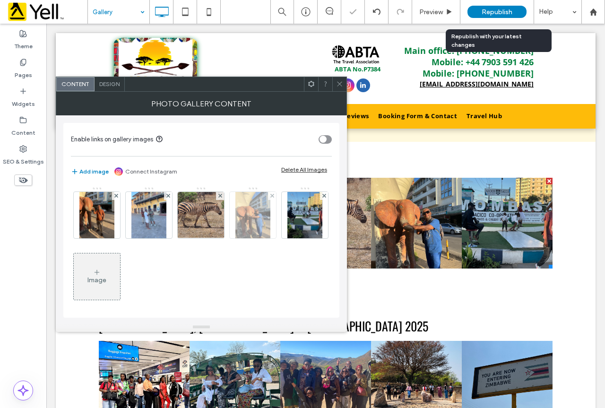
click at [239, 214] on img at bounding box center [253, 215] width 35 height 46
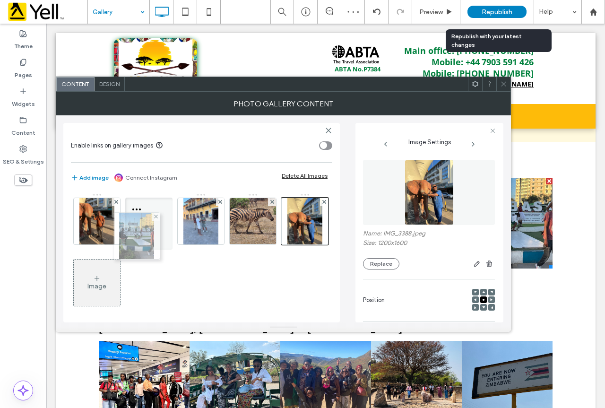
drag, startPoint x: 98, startPoint y: 274, endPoint x: 135, endPoint y: 228, distance: 59.9
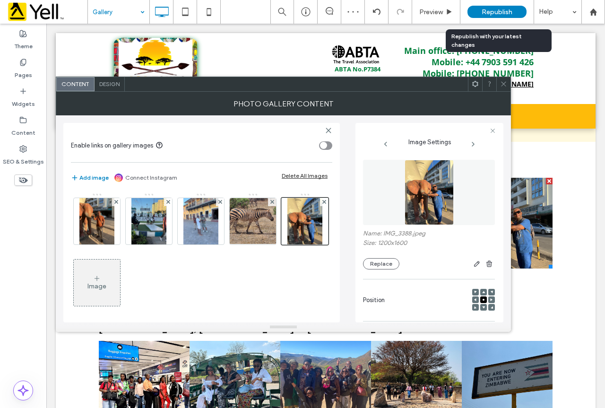
click at [506, 82] on icon at bounding box center [503, 83] width 7 height 7
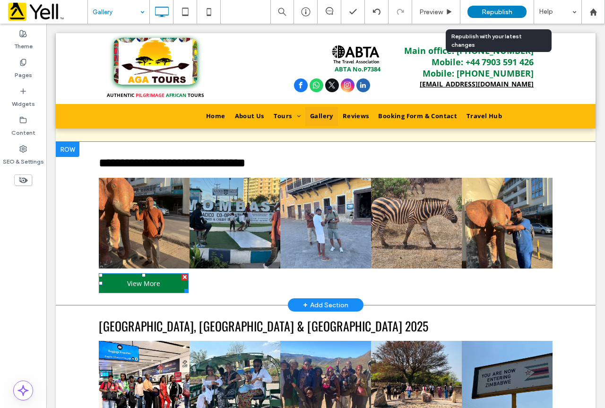
click at [153, 274] on span "View More" at bounding box center [144, 283] width 40 height 18
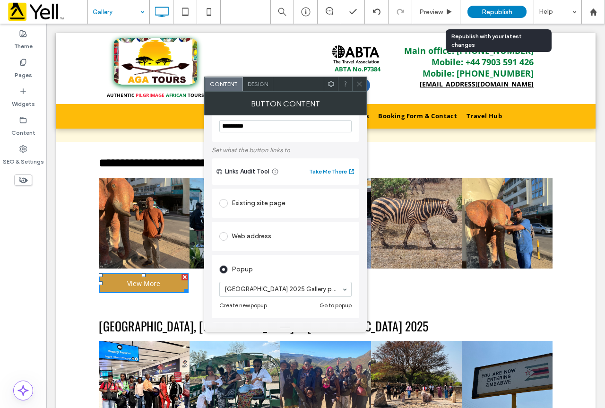
scroll to position [47, 0]
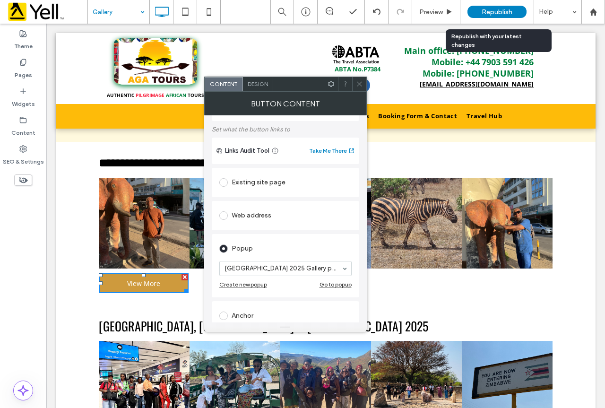
click at [358, 79] on span at bounding box center [359, 84] width 7 height 14
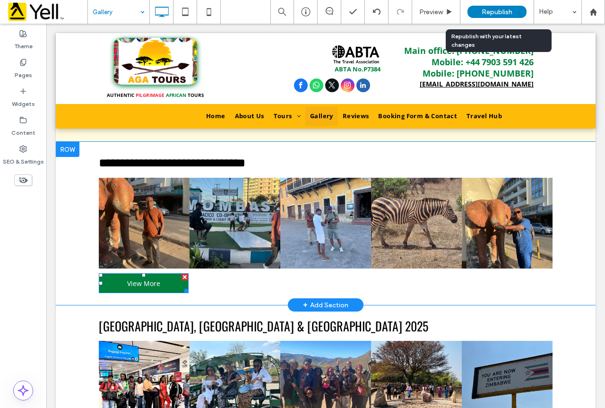
click at [160, 273] on link "View More" at bounding box center [144, 283] width 90 height 20
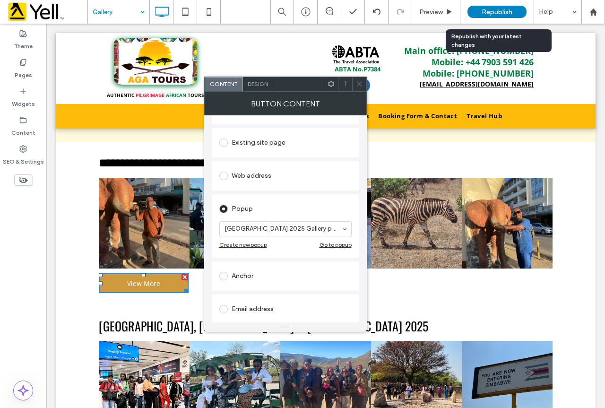
scroll to position [95, 0]
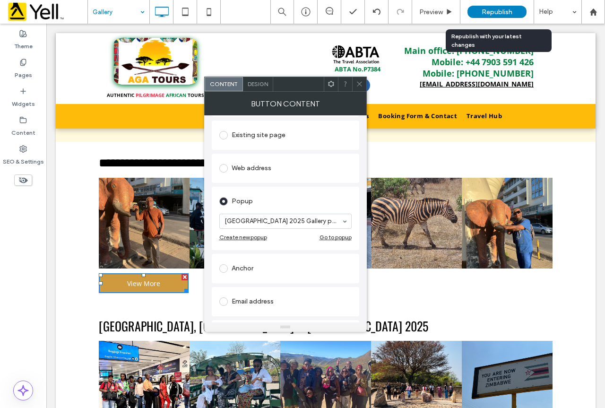
click at [356, 81] on icon at bounding box center [359, 83] width 7 height 7
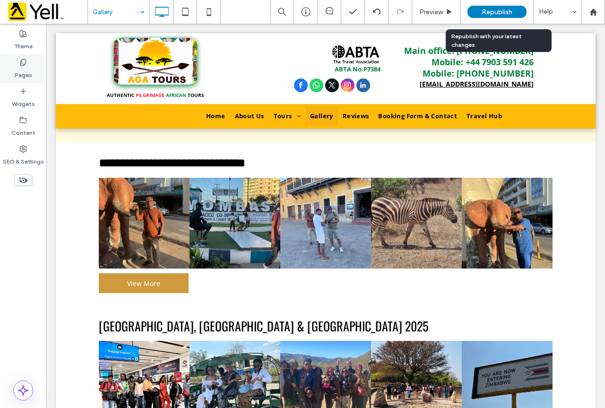
click at [15, 66] on label "Pages" at bounding box center [24, 72] width 18 height 13
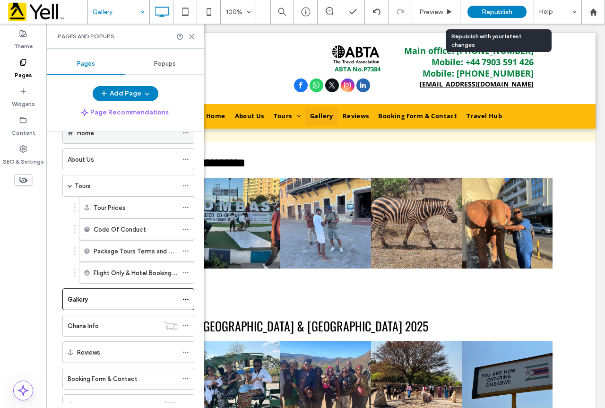
scroll to position [0, 0]
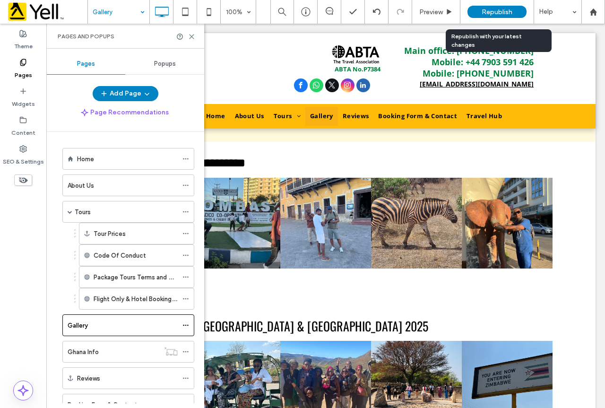
click at [170, 61] on span "Popups" at bounding box center [165, 64] width 22 height 8
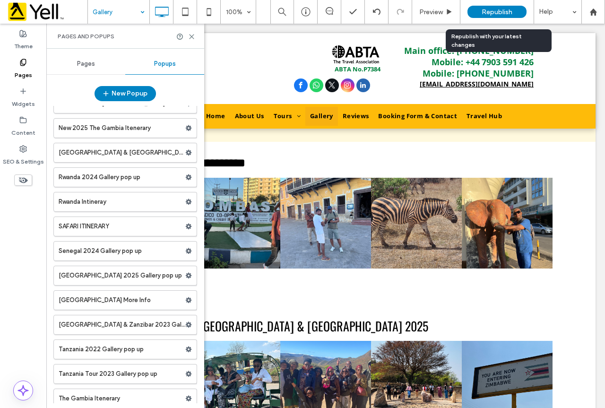
scroll to position [343, 0]
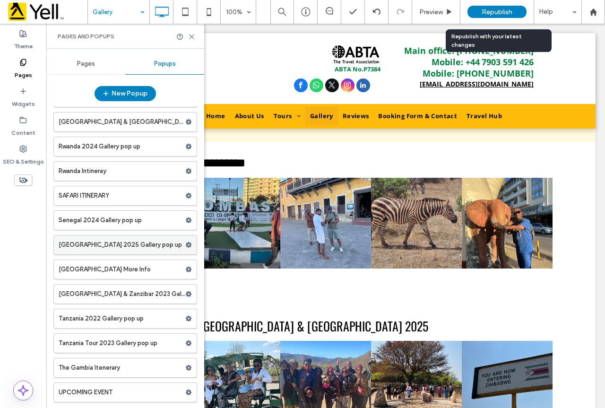
click at [185, 241] on span at bounding box center [188, 245] width 7 height 14
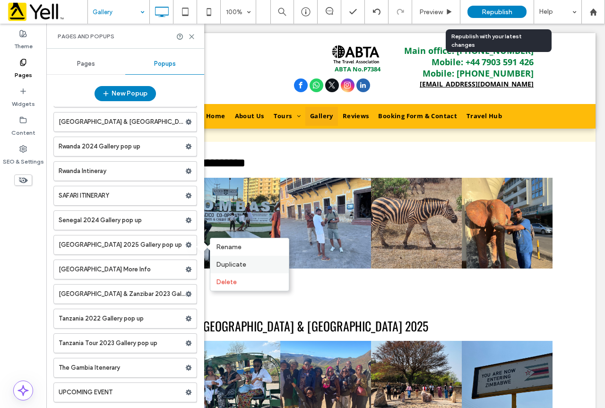
click at [231, 261] on span "Duplicate" at bounding box center [231, 265] width 30 height 8
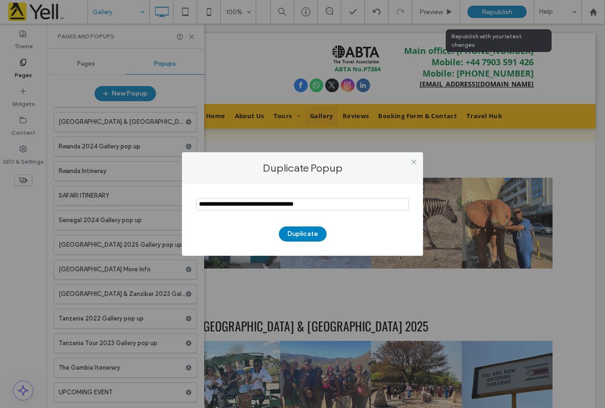
drag, startPoint x: 259, startPoint y: 206, endPoint x: 164, endPoint y: 206, distance: 95.1
click at [164, 206] on div "Duplicate Popup Duplicate" at bounding box center [302, 204] width 605 height 408
drag, startPoint x: 289, startPoint y: 206, endPoint x: 187, endPoint y: 212, distance: 102.9
click at [187, 212] on div "Duplicate" at bounding box center [302, 220] width 241 height 72
type input "**********"
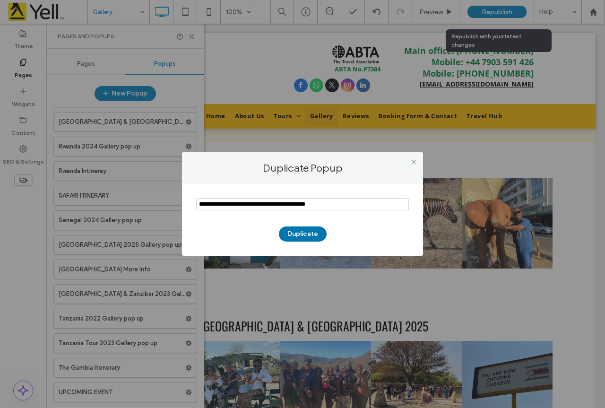
click at [305, 235] on button "Duplicate" at bounding box center [303, 234] width 48 height 15
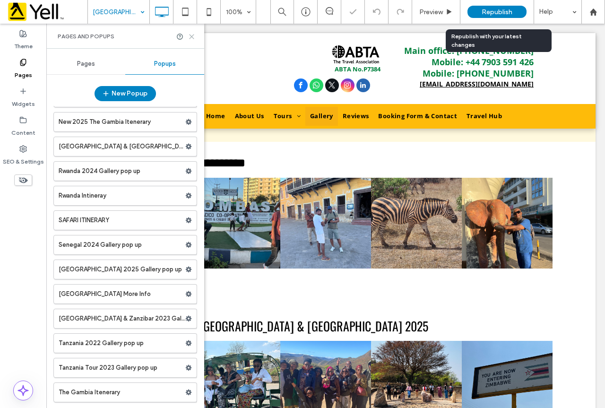
click at [193, 36] on icon at bounding box center [191, 36] width 7 height 7
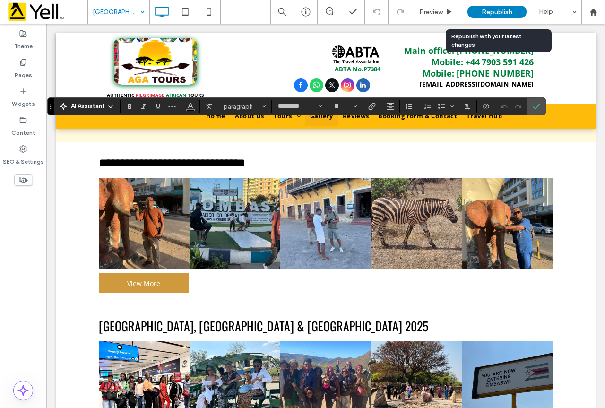
type input "*"
type input "*********"
type input "**"
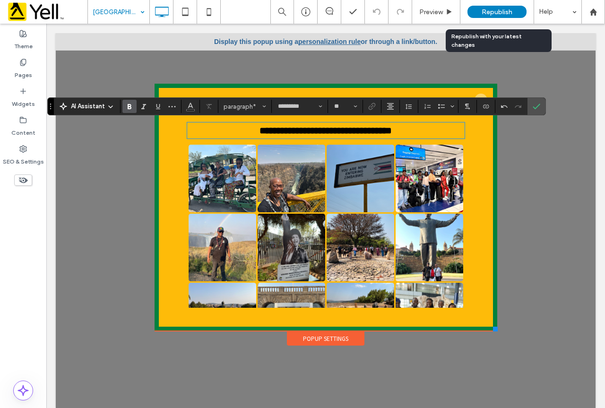
click at [368, 132] on strong "**********" at bounding box center [326, 130] width 132 height 9
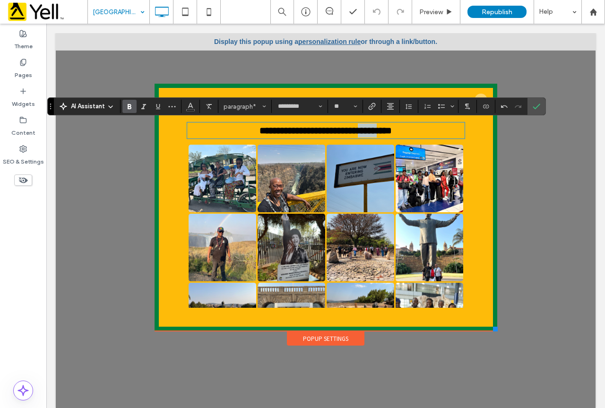
click at [374, 135] on strong "**********" at bounding box center [326, 130] width 132 height 9
click at [528, 103] on section at bounding box center [537, 106] width 18 height 17
click at [543, 104] on label "Confirm" at bounding box center [537, 106] width 14 height 17
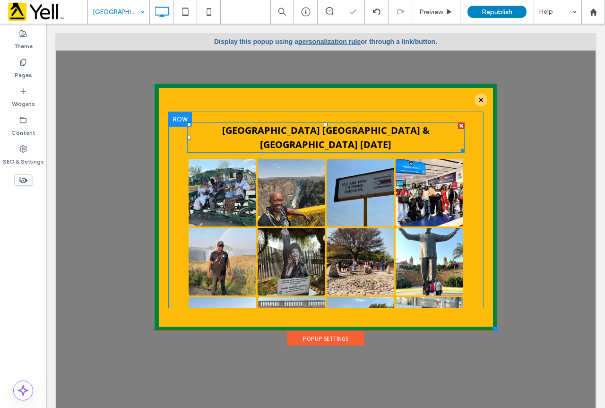
click at [373, 129] on strong "[GEOGRAPHIC_DATA] [GEOGRAPHIC_DATA] & [GEOGRAPHIC_DATA] [DATE]" at bounding box center [326, 137] width 208 height 27
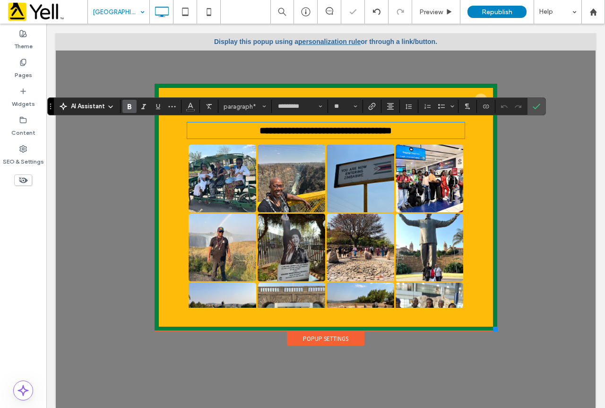
click at [373, 129] on strong "**********" at bounding box center [326, 130] width 132 height 9
click at [545, 107] on section at bounding box center [537, 106] width 18 height 17
click at [535, 105] on icon "Confirm" at bounding box center [537, 107] width 8 height 8
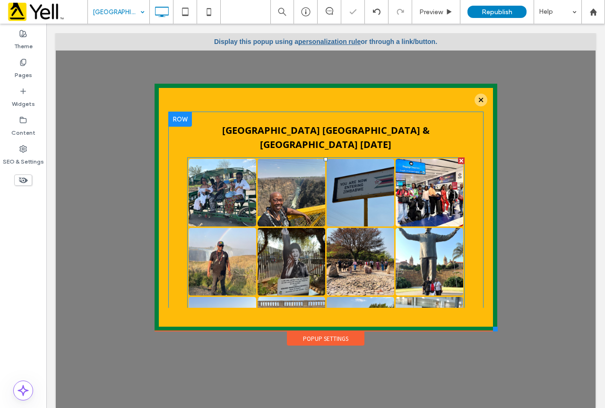
click at [328, 196] on link at bounding box center [360, 193] width 72 height 72
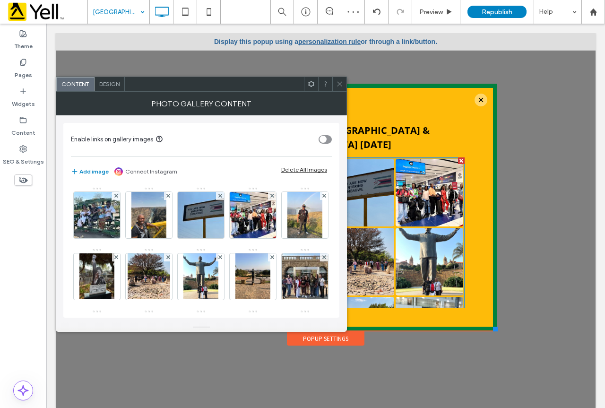
click at [296, 171] on div "Delete All Images" at bounding box center [304, 169] width 46 height 7
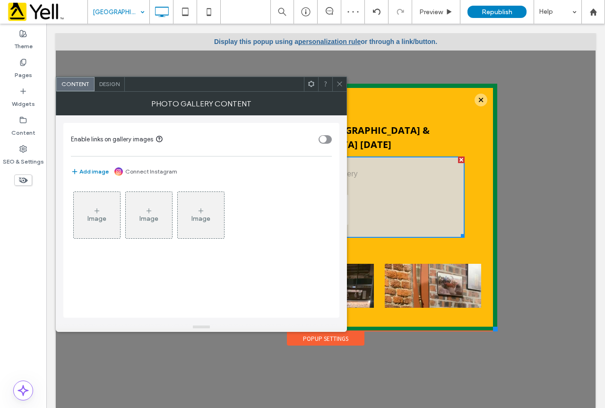
click at [92, 224] on div "Image" at bounding box center [97, 215] width 46 height 44
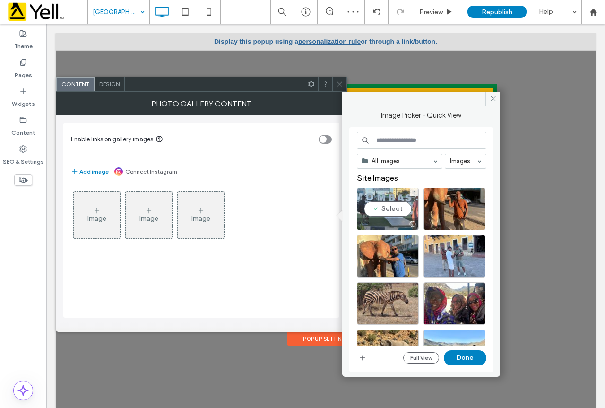
click at [373, 197] on div "Select" at bounding box center [388, 209] width 62 height 43
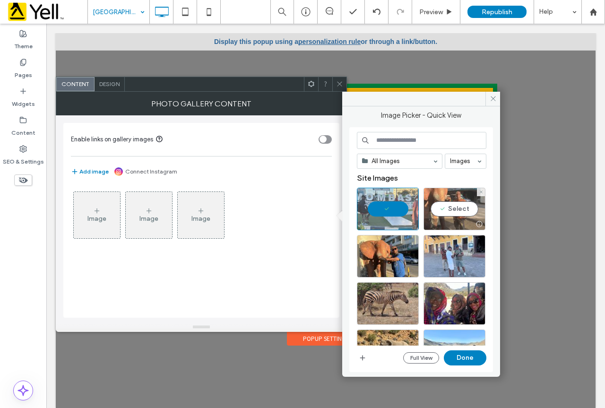
click at [476, 210] on div "Select" at bounding box center [455, 209] width 62 height 43
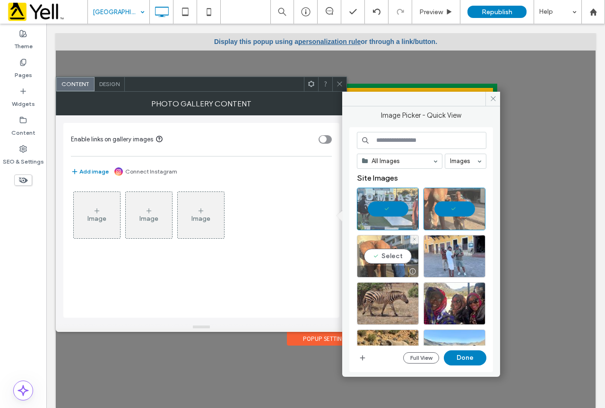
click at [395, 257] on div "Select" at bounding box center [388, 256] width 62 height 43
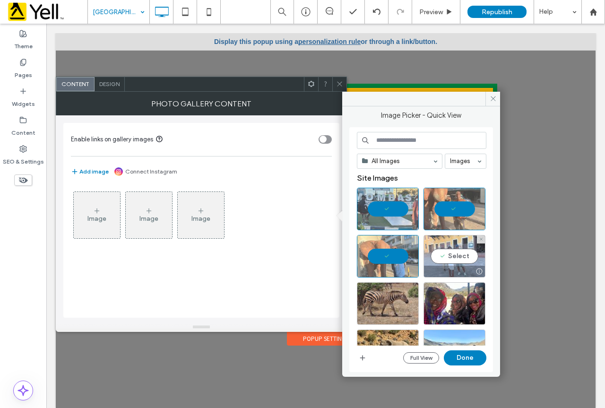
drag, startPoint x: 447, startPoint y: 252, endPoint x: 434, endPoint y: 269, distance: 21.2
click at [447, 252] on div "Select" at bounding box center [455, 256] width 62 height 43
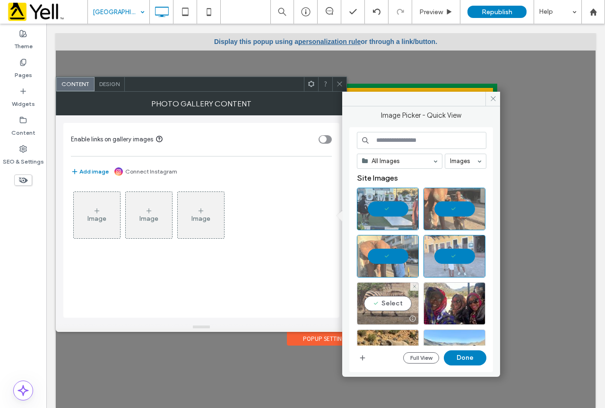
click at [395, 293] on div "Select" at bounding box center [388, 303] width 62 height 43
click at [462, 351] on button "Done" at bounding box center [465, 357] width 43 height 15
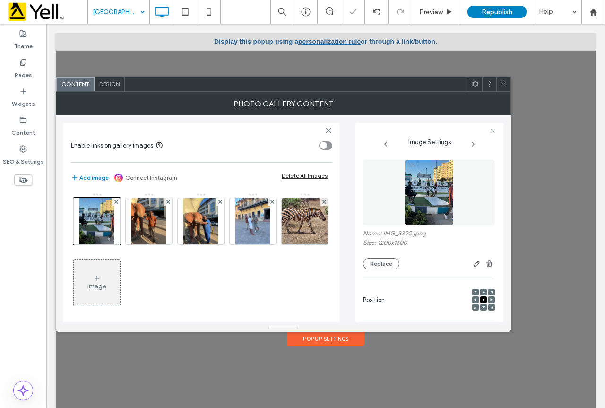
click at [502, 84] on icon at bounding box center [503, 83] width 7 height 7
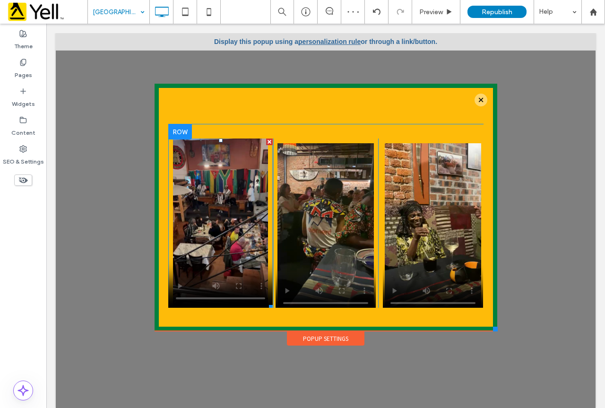
scroll to position [189, 0]
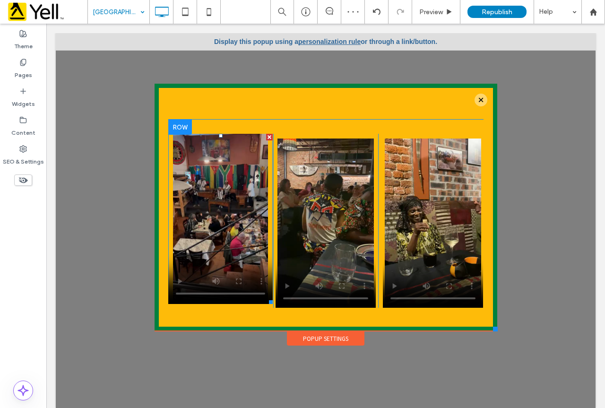
click at [226, 241] on span at bounding box center [220, 219] width 105 height 170
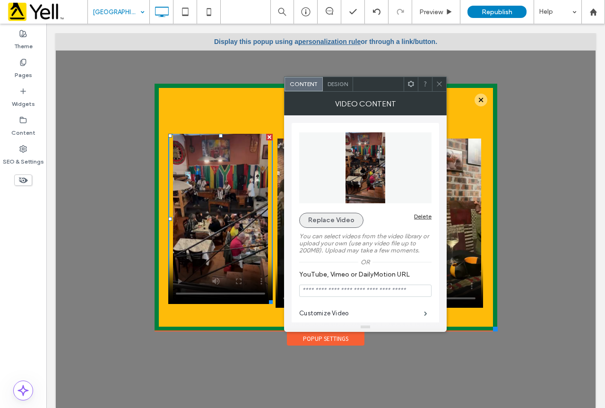
click at [338, 214] on button "Replace Video" at bounding box center [331, 220] width 64 height 15
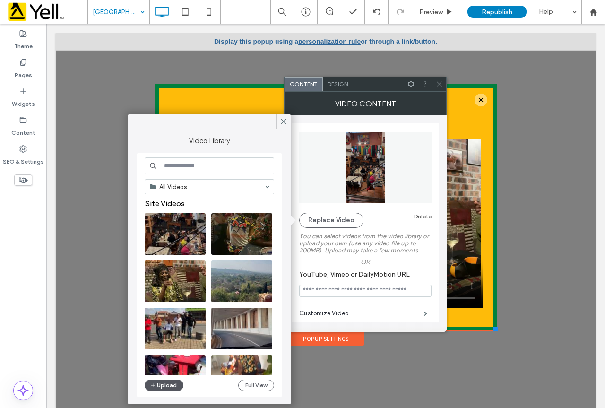
click at [176, 388] on button "Upload" at bounding box center [164, 385] width 39 height 11
click at [166, 386] on button "Upload" at bounding box center [164, 385] width 39 height 11
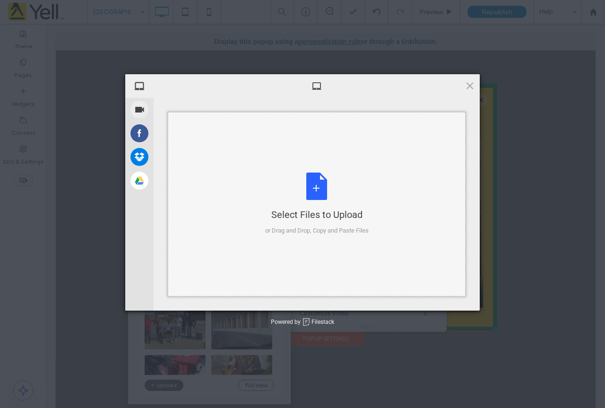
click at [303, 182] on div "Select Files to Upload or Drag and Drop, Copy and Paste Files" at bounding box center [317, 204] width 104 height 63
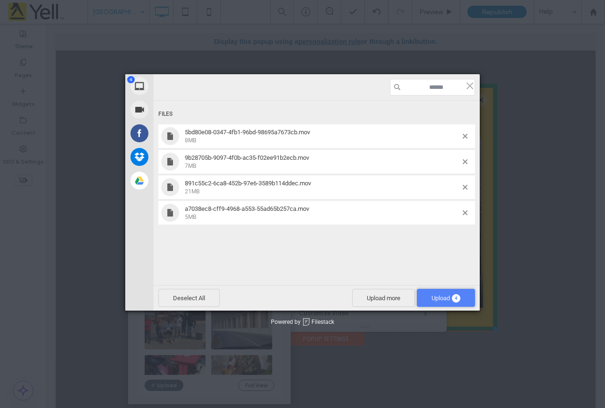
click at [458, 291] on span "Upload 4" at bounding box center [446, 298] width 58 height 18
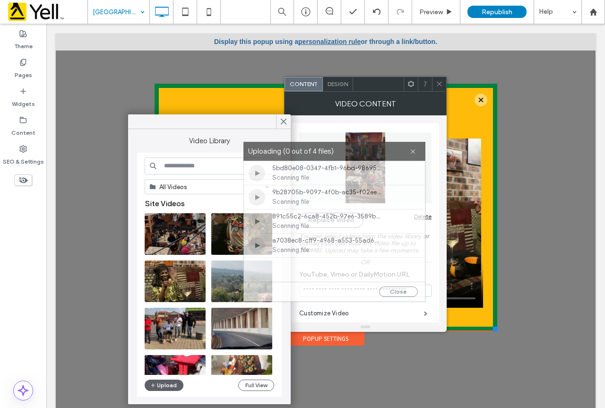
drag, startPoint x: 245, startPoint y: 136, endPoint x: 277, endPoint y: 153, distance: 36.0
click at [277, 153] on label "Uploading (0 out of 4 files)" at bounding box center [329, 151] width 162 height 13
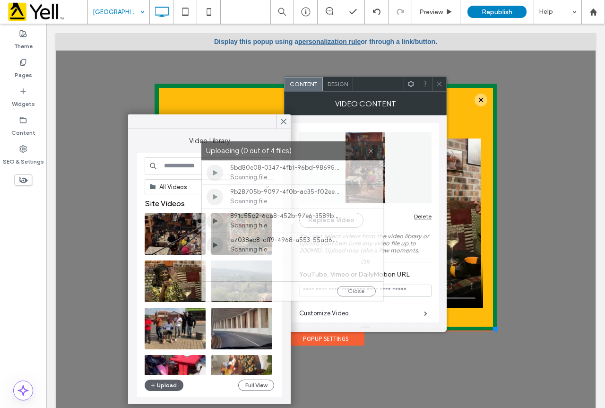
drag, startPoint x: 300, startPoint y: 149, endPoint x: 258, endPoint y: 149, distance: 42.1
click at [258, 149] on label "Uploading (0 out of 4 files)" at bounding box center [287, 151] width 162 height 13
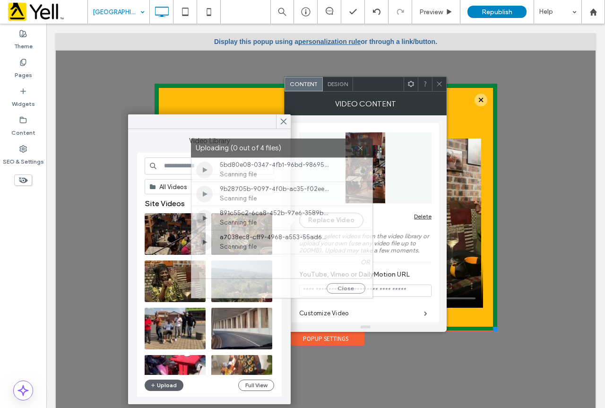
drag, startPoint x: 258, startPoint y: 149, endPoint x: 247, endPoint y: 146, distance: 10.8
click at [247, 146] on label "Uploading (0 out of 4 files)" at bounding box center [277, 148] width 162 height 13
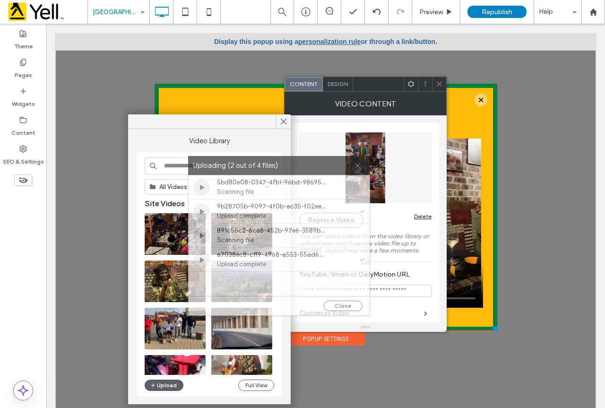
drag, startPoint x: 304, startPoint y: 150, endPoint x: 301, endPoint y: 168, distance: 17.7
click at [301, 168] on label "Uploading (2 out of 4 files)" at bounding box center [274, 165] width 162 height 13
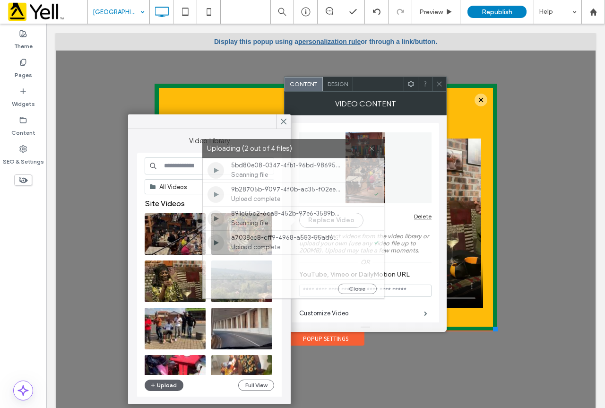
drag, startPoint x: 302, startPoint y: 168, endPoint x: 316, endPoint y: 151, distance: 22.2
click at [316, 151] on label "Uploading (2 out of 4 files)" at bounding box center [288, 148] width 162 height 13
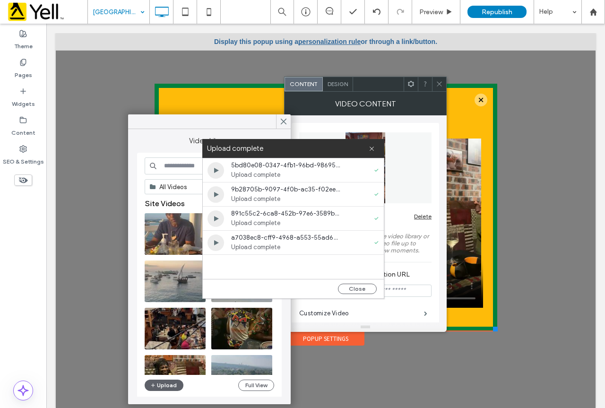
click at [377, 153] on div "Upload complete" at bounding box center [293, 148] width 182 height 19
click at [373, 152] on span at bounding box center [372, 148] width 6 height 19
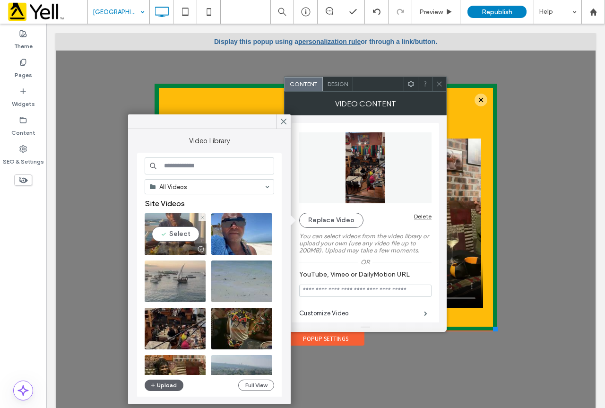
click at [204, 225] on video at bounding box center [175, 234] width 61 height 42
type input "**********"
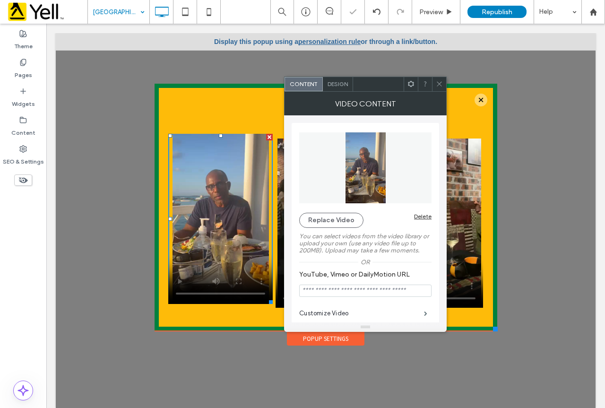
click at [437, 84] on icon at bounding box center [439, 83] width 7 height 7
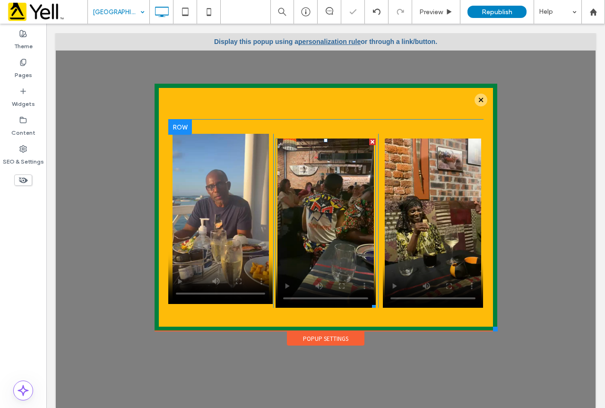
click at [308, 214] on span at bounding box center [326, 224] width 100 height 170
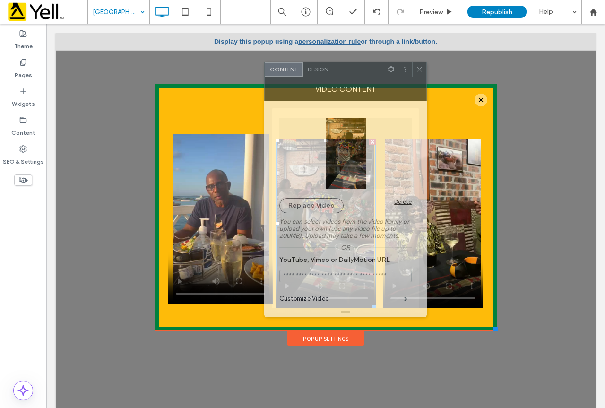
drag, startPoint x: 170, startPoint y: 84, endPoint x: 346, endPoint y: 69, distance: 176.6
click at [348, 69] on div at bounding box center [358, 69] width 51 height 14
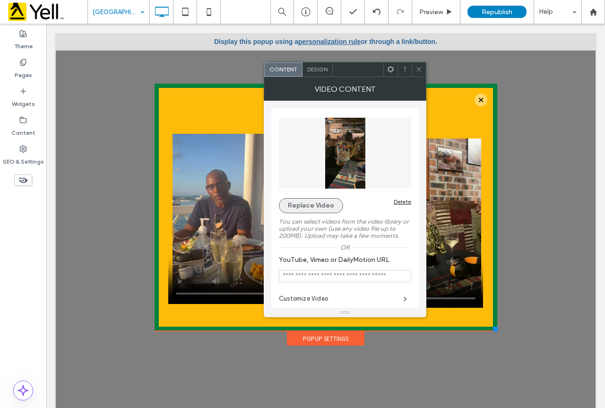
click at [303, 203] on button "Replace Video" at bounding box center [311, 205] width 64 height 15
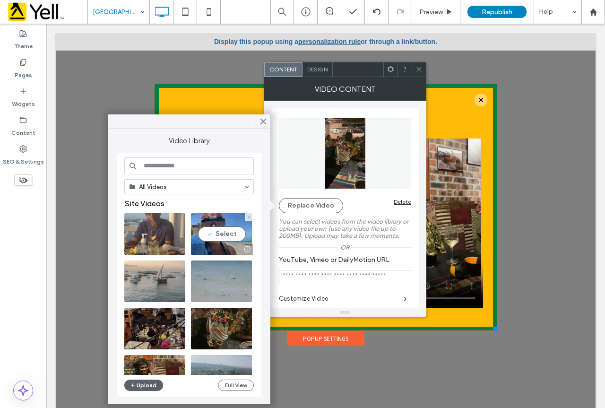
click at [236, 236] on video at bounding box center [221, 234] width 61 height 42
type input "**********"
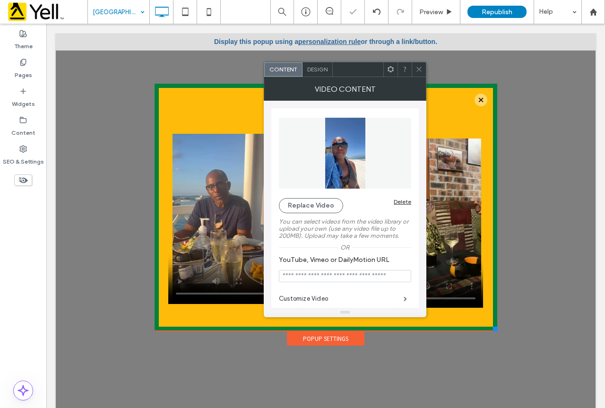
click at [413, 71] on div at bounding box center [419, 69] width 14 height 14
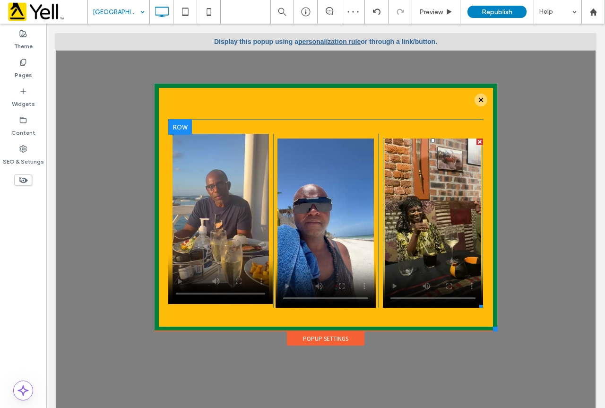
click at [419, 172] on span at bounding box center [433, 224] width 100 height 170
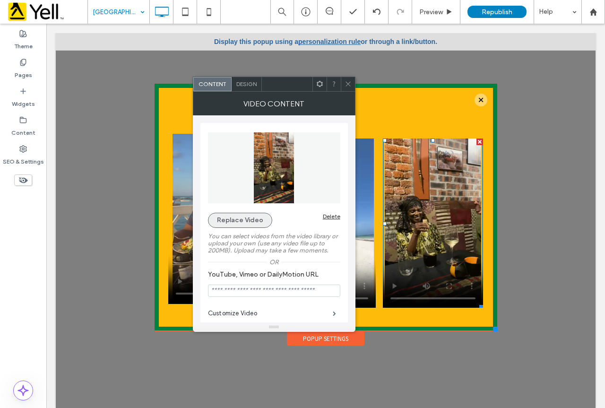
click at [228, 226] on button "Replace Video" at bounding box center [240, 220] width 64 height 15
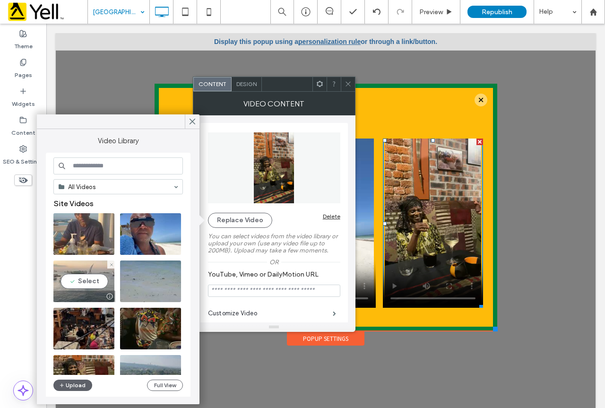
drag, startPoint x: 87, startPoint y: 290, endPoint x: 41, endPoint y: 266, distance: 51.6
click at [87, 290] on video at bounding box center [83, 282] width 61 height 42
type input "**********"
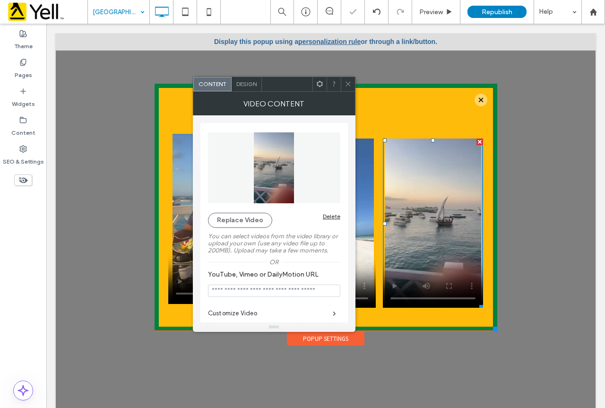
click at [349, 87] on icon at bounding box center [348, 83] width 7 height 7
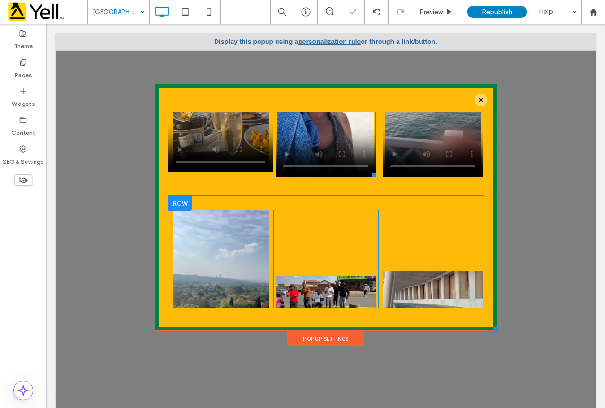
scroll to position [331, 0]
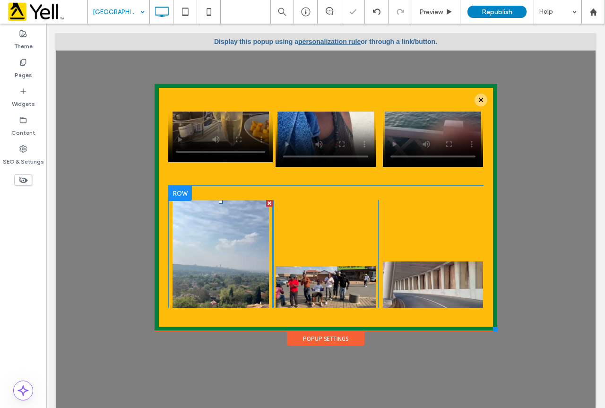
click at [209, 245] on span at bounding box center [220, 285] width 105 height 170
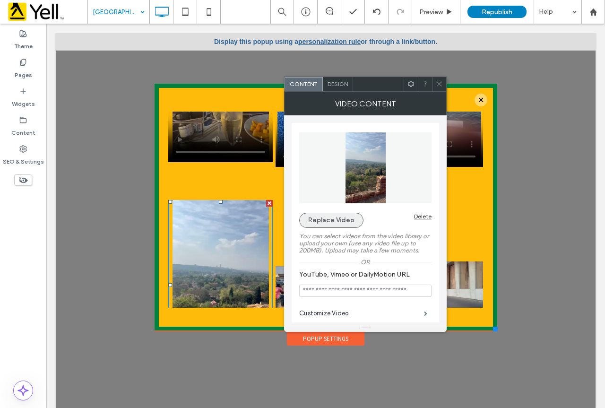
click at [325, 226] on button "Replace Video" at bounding box center [331, 220] width 64 height 15
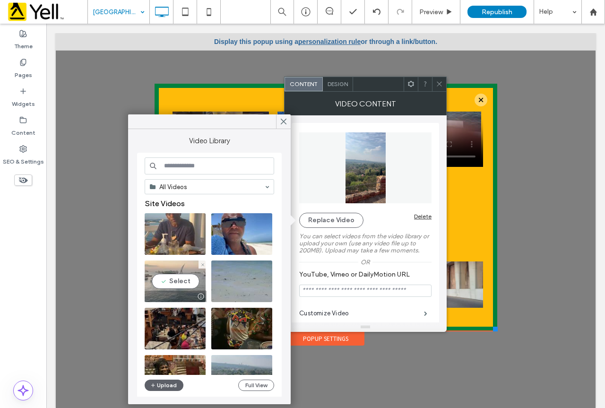
click at [170, 275] on video at bounding box center [175, 282] width 61 height 42
type input "**********"
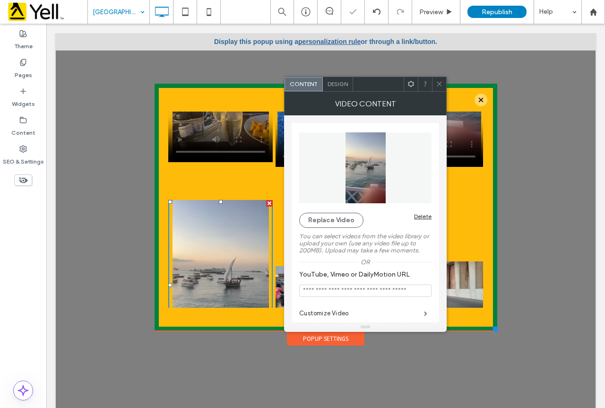
click at [440, 84] on use at bounding box center [439, 84] width 5 height 5
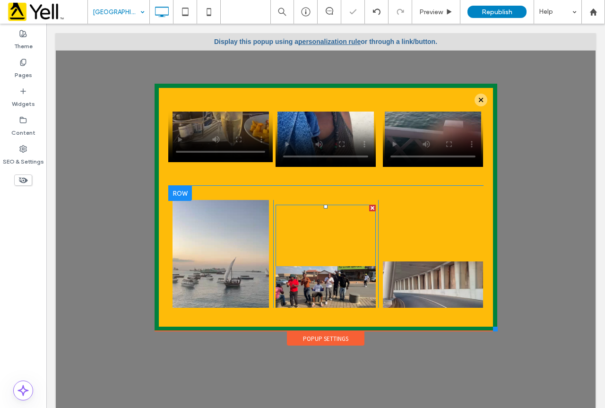
click at [303, 284] on span at bounding box center [326, 290] width 100 height 170
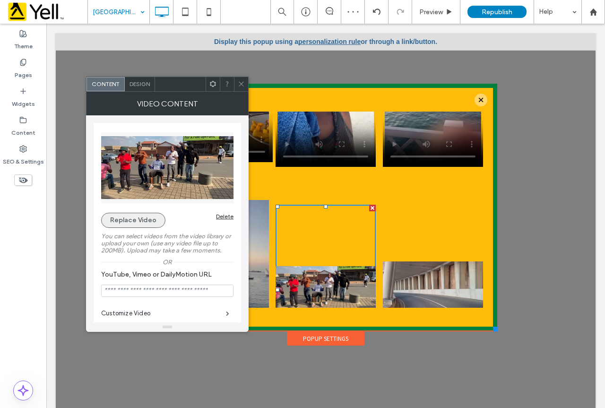
click at [140, 224] on button "Replace Video" at bounding box center [133, 220] width 64 height 15
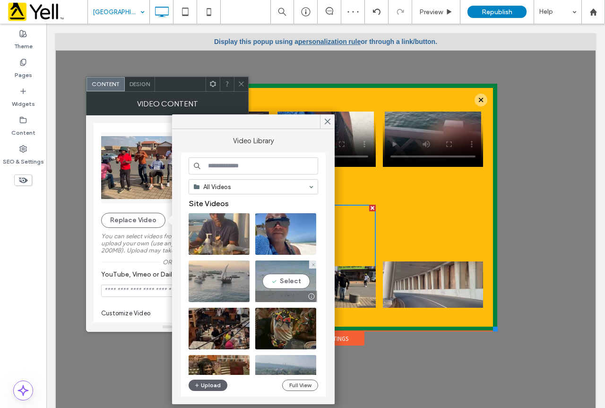
drag, startPoint x: 280, startPoint y: 281, endPoint x: 234, endPoint y: 260, distance: 50.4
click at [280, 281] on video at bounding box center [285, 282] width 61 height 42
type input "**********"
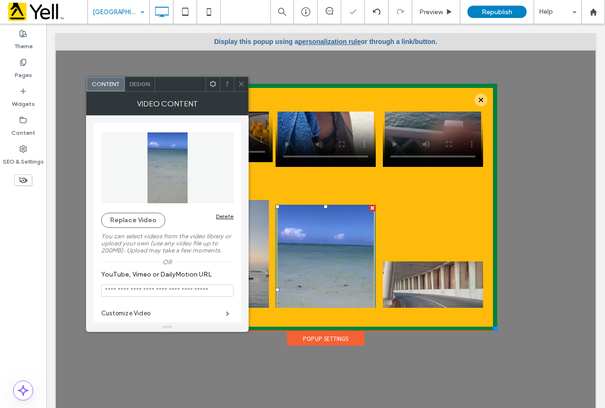
drag, startPoint x: 244, startPoint y: 86, endPoint x: 208, endPoint y: 76, distance: 37.4
click at [244, 86] on use at bounding box center [241, 84] width 5 height 5
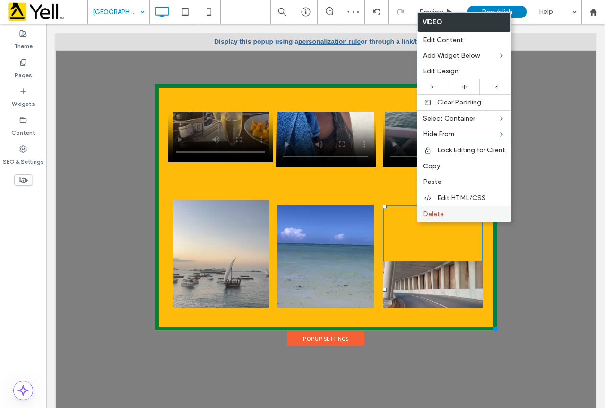
click at [426, 210] on span "Delete" at bounding box center [433, 214] width 21 height 8
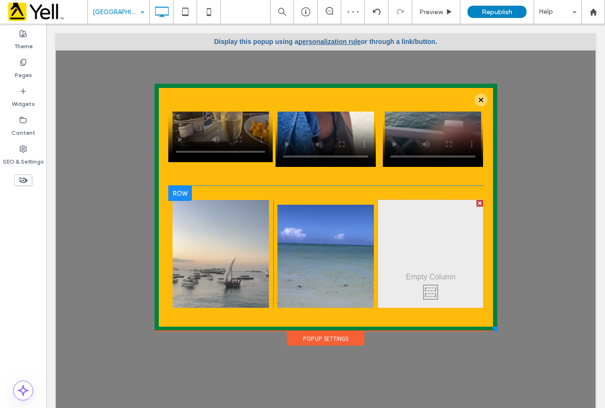
click at [477, 200] on div at bounding box center [480, 203] width 7 height 7
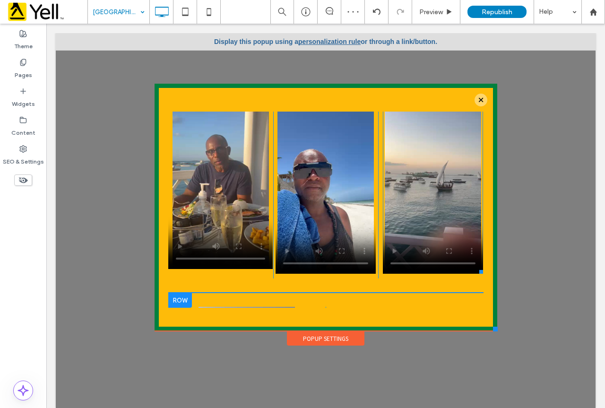
scroll to position [142, 0]
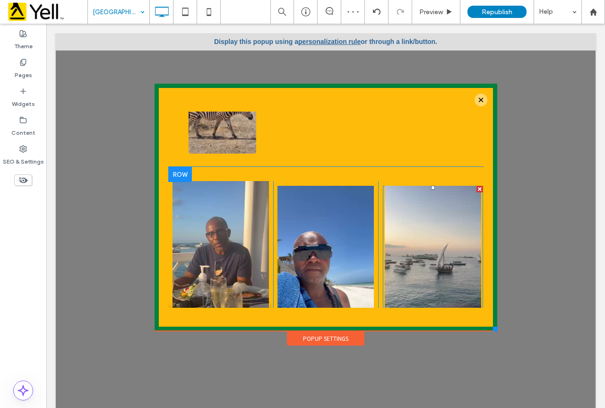
click at [477, 186] on div at bounding box center [480, 189] width 7 height 7
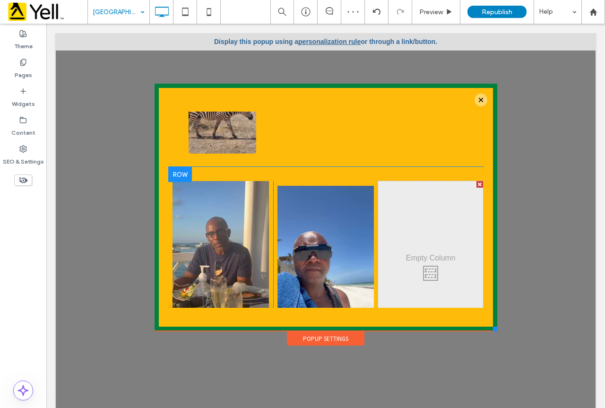
click at [477, 181] on div at bounding box center [480, 184] width 7 height 7
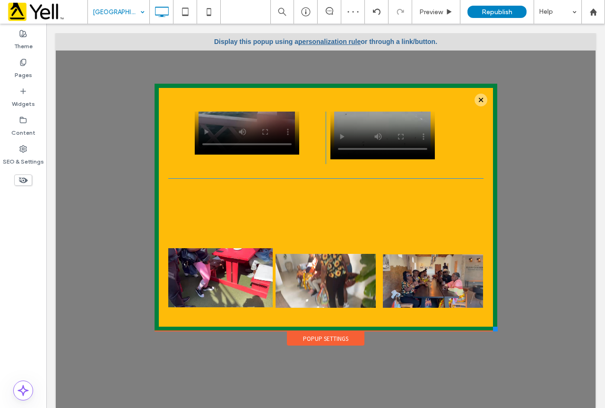
scroll to position [568, 0]
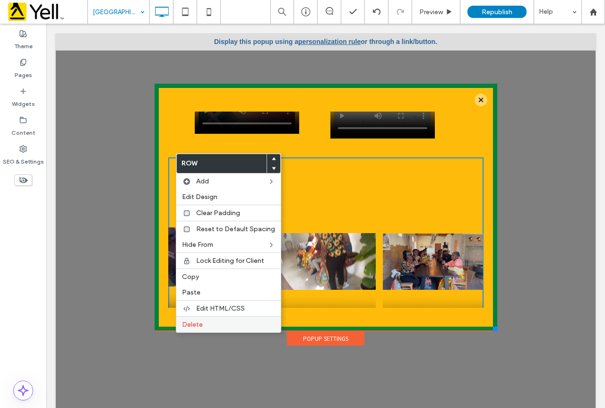
click at [205, 328] on label "Delete" at bounding box center [228, 325] width 93 height 8
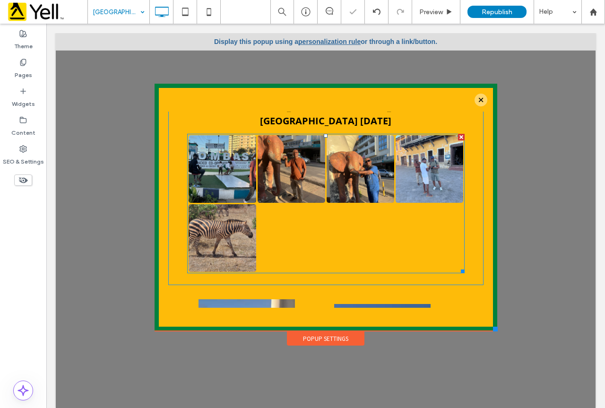
scroll to position [0, 0]
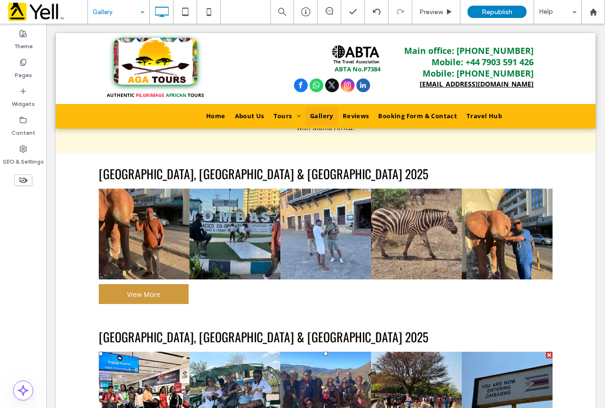
scroll to position [285, 0]
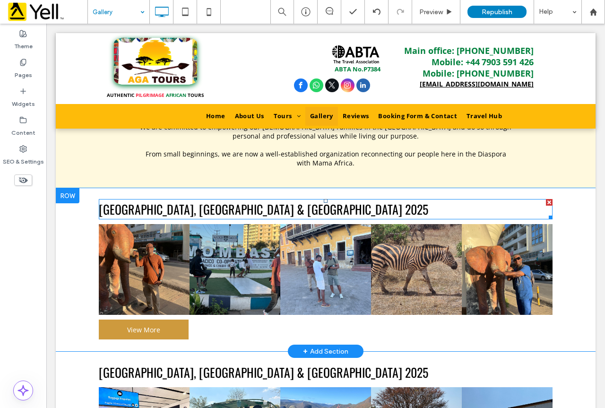
click at [228, 202] on font "[GEOGRAPHIC_DATA], [GEOGRAPHIC_DATA] & [GEOGRAPHIC_DATA] 2025" at bounding box center [264, 209] width 330 height 18
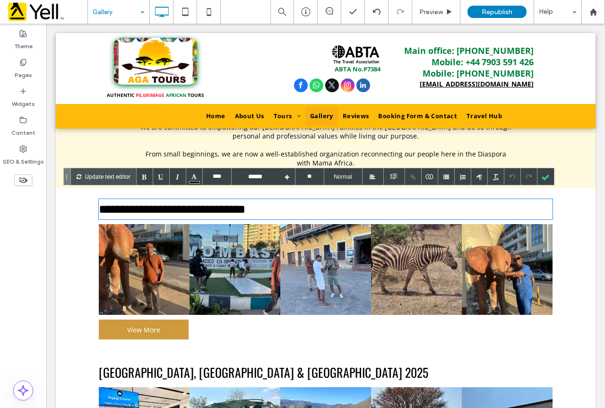
click at [213, 203] on font "**********" at bounding box center [172, 209] width 147 height 12
click at [216, 203] on font "**********" at bounding box center [172, 209] width 147 height 12
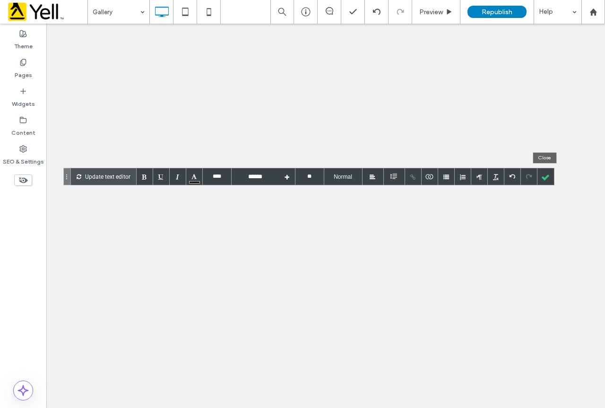
click at [545, 177] on div at bounding box center [546, 176] width 17 height 17
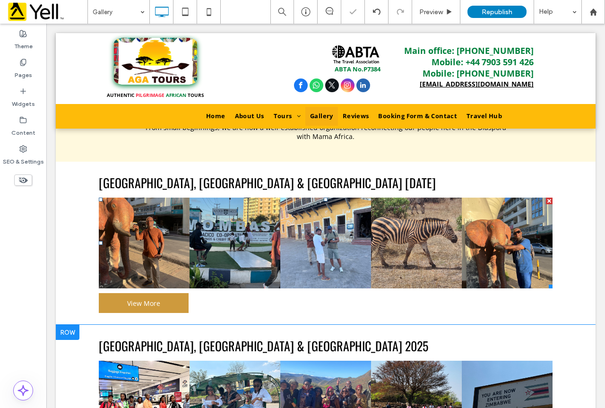
scroll to position [332, 0]
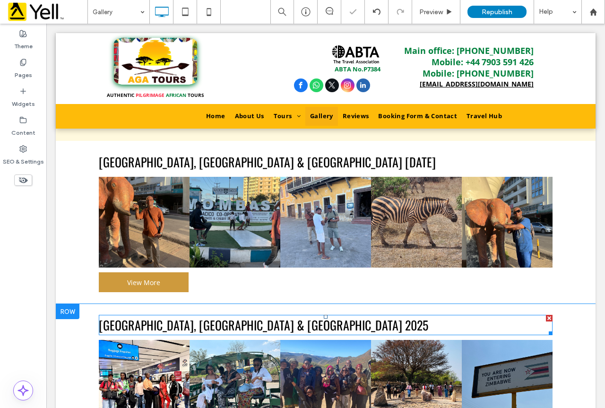
click at [243, 316] on font "[GEOGRAPHIC_DATA], [GEOGRAPHIC_DATA] & [GEOGRAPHIC_DATA] 2025" at bounding box center [264, 325] width 330 height 18
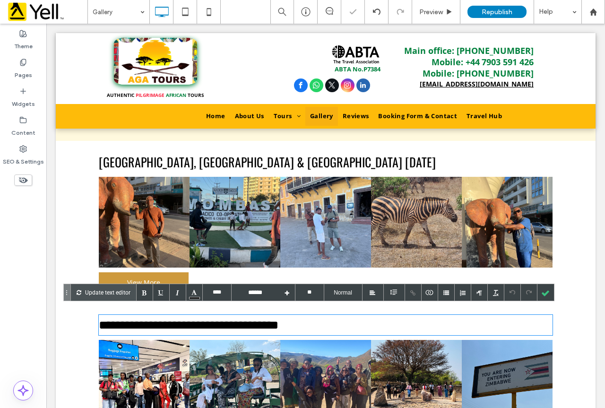
click at [260, 319] on font "**********" at bounding box center [189, 325] width 180 height 12
click at [552, 293] on div at bounding box center [546, 292] width 17 height 17
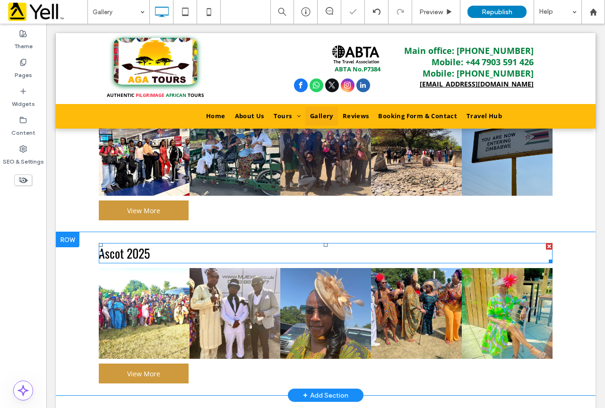
scroll to position [569, 0]
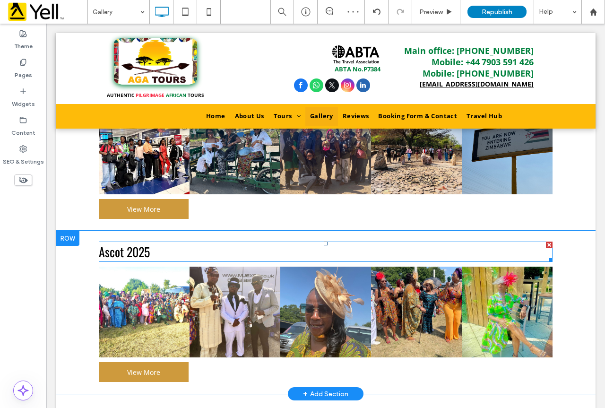
click at [128, 243] on font "Ascot 2025" at bounding box center [124, 252] width 51 height 18
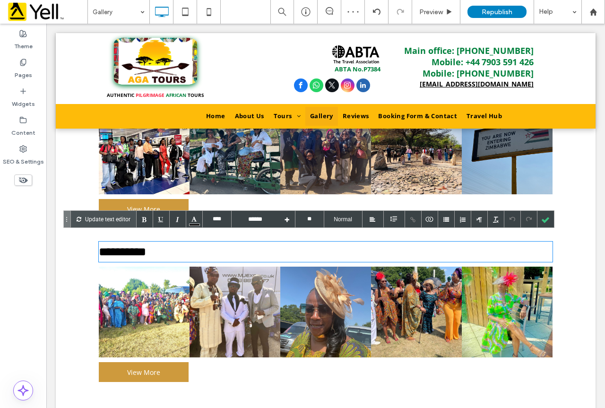
click at [123, 246] on font "**********" at bounding box center [122, 252] width 47 height 12
click at [549, 217] on div at bounding box center [546, 219] width 17 height 17
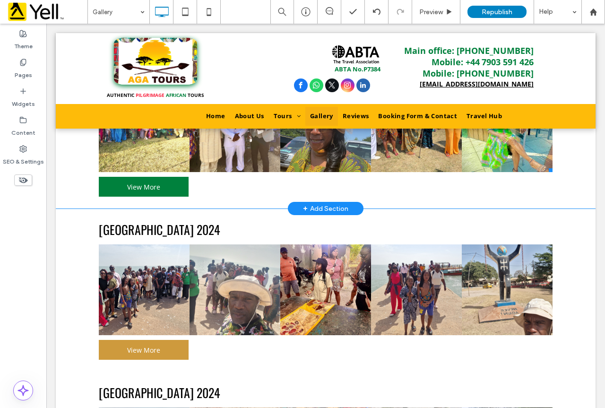
scroll to position [758, 0]
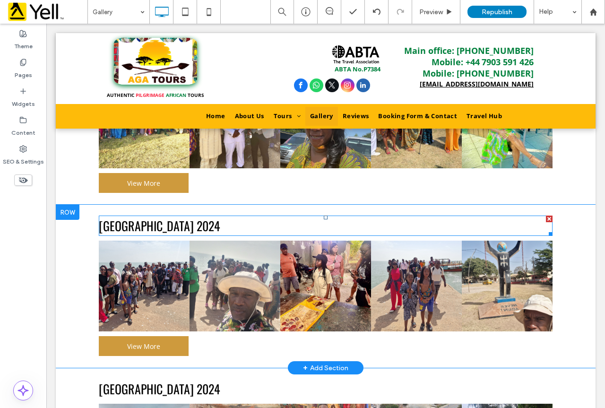
click at [134, 217] on font "[GEOGRAPHIC_DATA] 2024" at bounding box center [160, 226] width 122 height 18
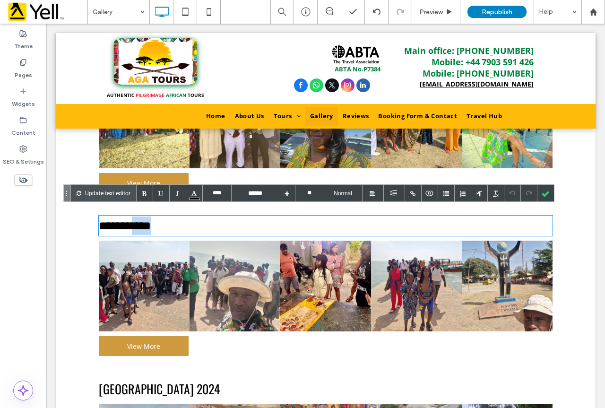
click at [133, 220] on font "**********" at bounding box center [125, 226] width 52 height 12
click at [128, 220] on font "**********" at bounding box center [125, 226] width 52 height 12
click at [544, 191] on div at bounding box center [546, 193] width 17 height 17
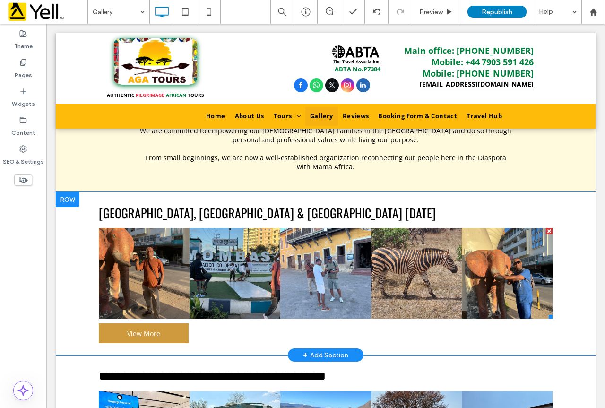
scroll to position [285, 0]
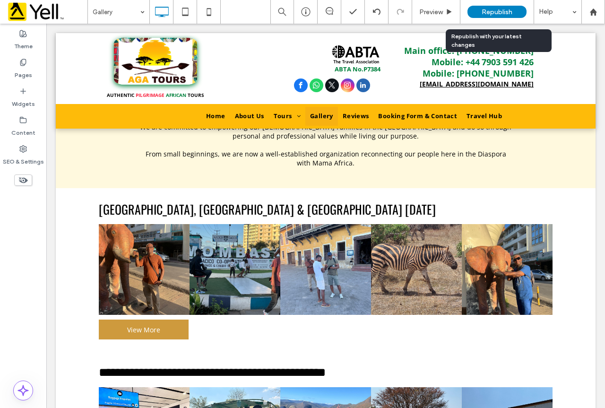
click at [491, 10] on span "Republish" at bounding box center [497, 12] width 31 height 8
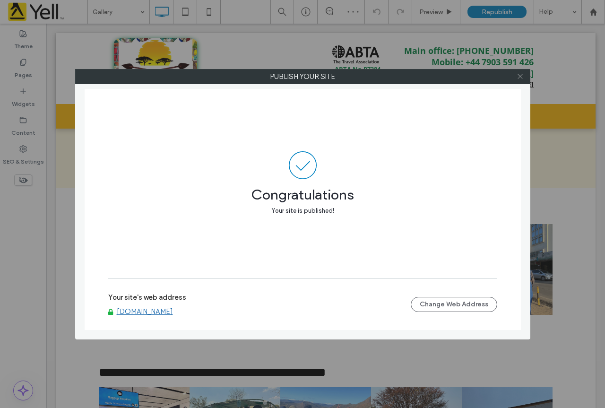
click at [517, 77] on icon at bounding box center [520, 76] width 7 height 7
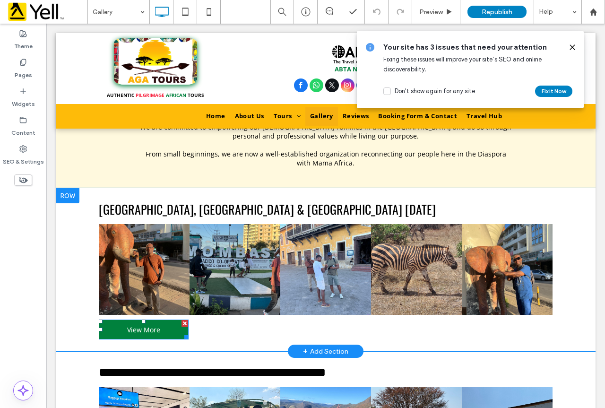
click at [136, 321] on span "View More" at bounding box center [144, 330] width 40 height 18
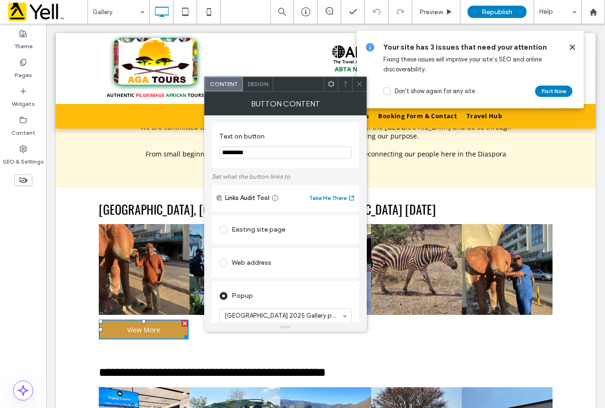
drag, startPoint x: 572, startPoint y: 48, endPoint x: 469, endPoint y: 61, distance: 103.5
click at [572, 48] on use at bounding box center [572, 47] width 4 height 4
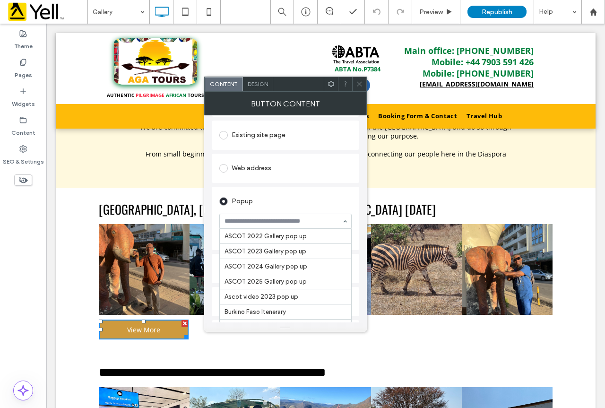
scroll to position [317, 0]
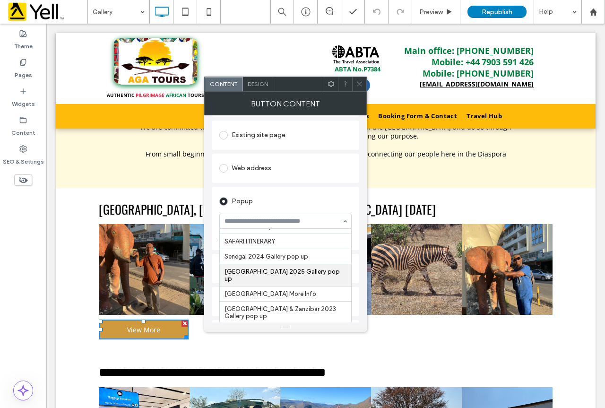
type input "*"
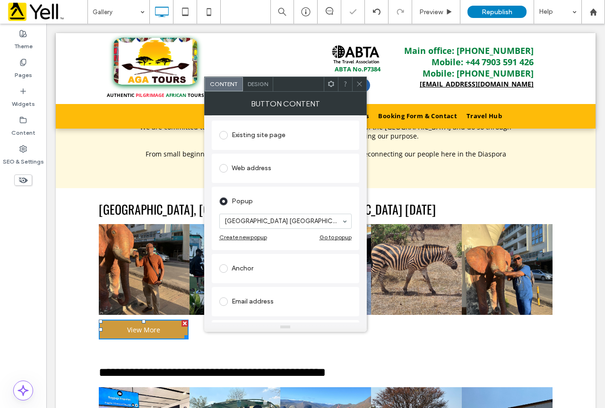
click at [362, 84] on icon at bounding box center [359, 83] width 7 height 7
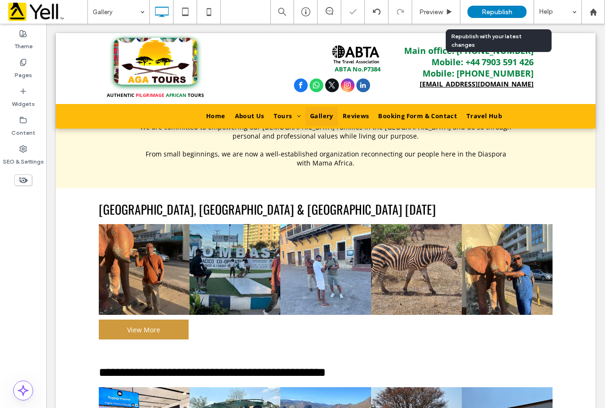
click at [483, 11] on span "Republish" at bounding box center [497, 12] width 31 height 8
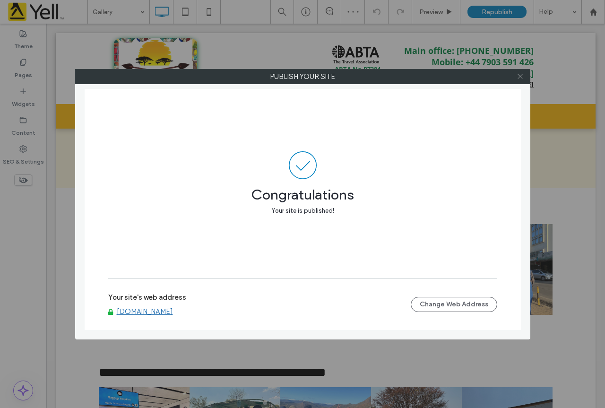
click at [519, 78] on icon at bounding box center [520, 76] width 7 height 7
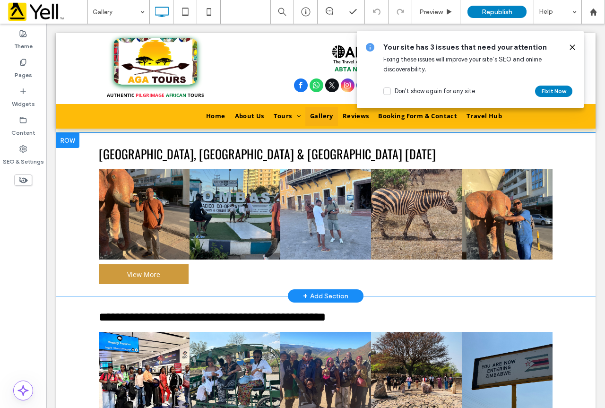
scroll to position [332, 0]
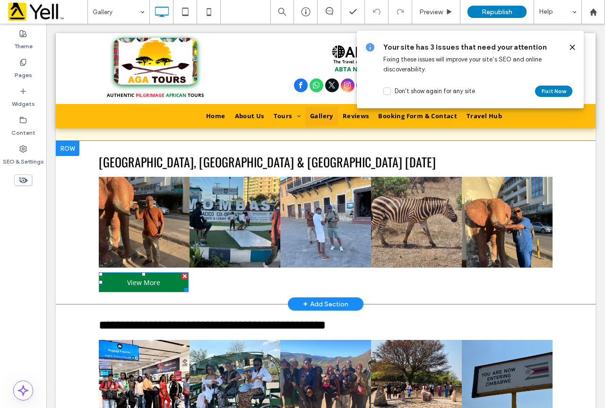
click at [161, 279] on link "View More" at bounding box center [144, 282] width 90 height 20
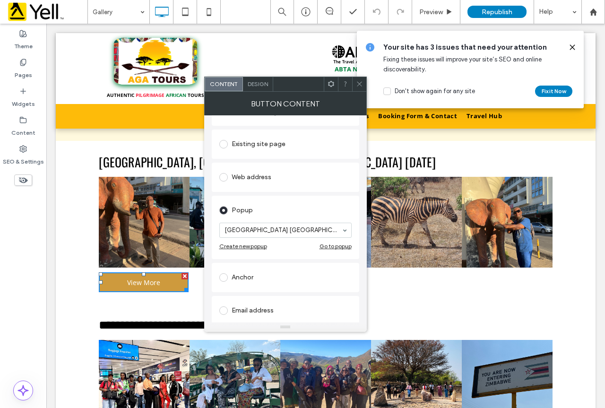
scroll to position [95, 0]
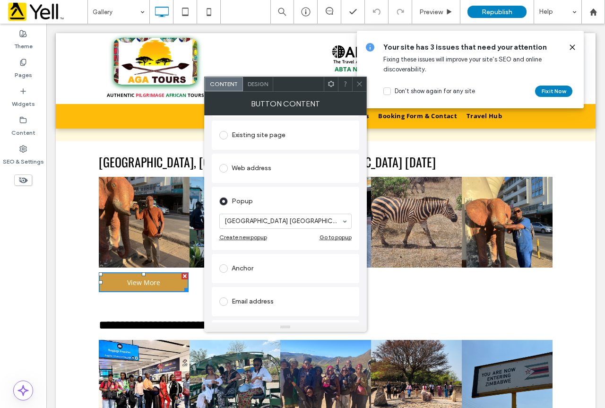
click at [324, 239] on div "Go to popup" at bounding box center [336, 237] width 32 height 7
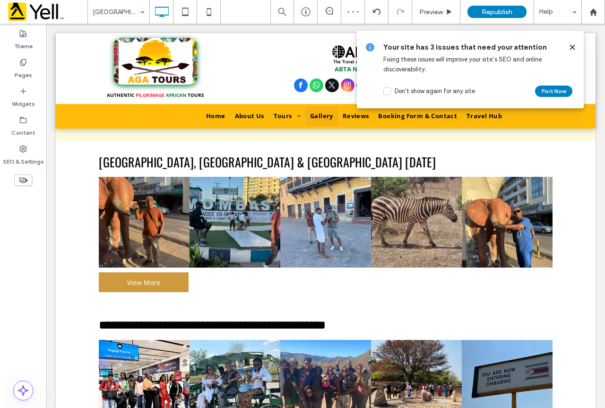
click at [569, 50] on icon at bounding box center [573, 48] width 8 height 8
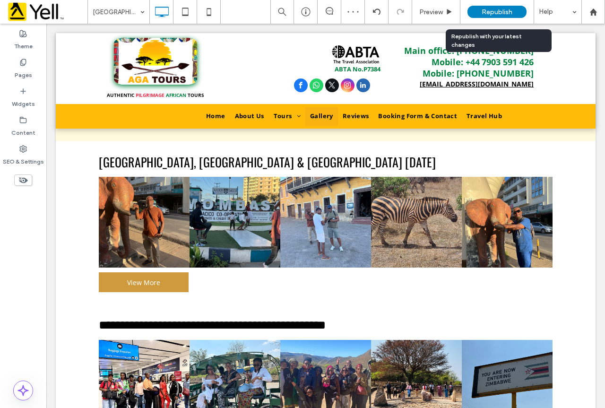
click at [513, 14] on div "Republish" at bounding box center [497, 12] width 59 height 12
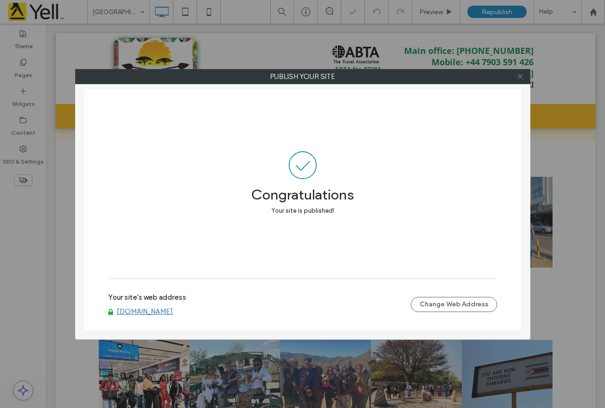
click at [518, 76] on icon at bounding box center [520, 76] width 7 height 7
